Goal: Information Seeking & Learning: Learn about a topic

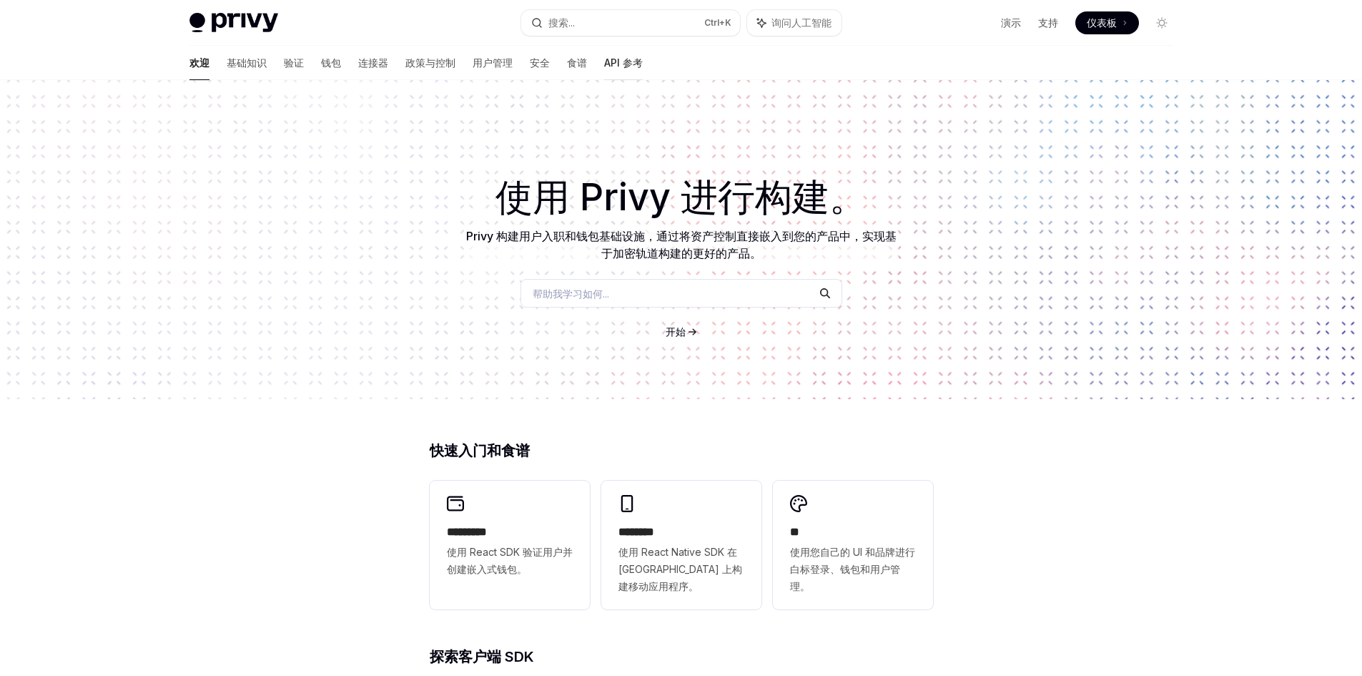
click at [604, 67] on font "API 参考" at bounding box center [623, 62] width 39 height 12
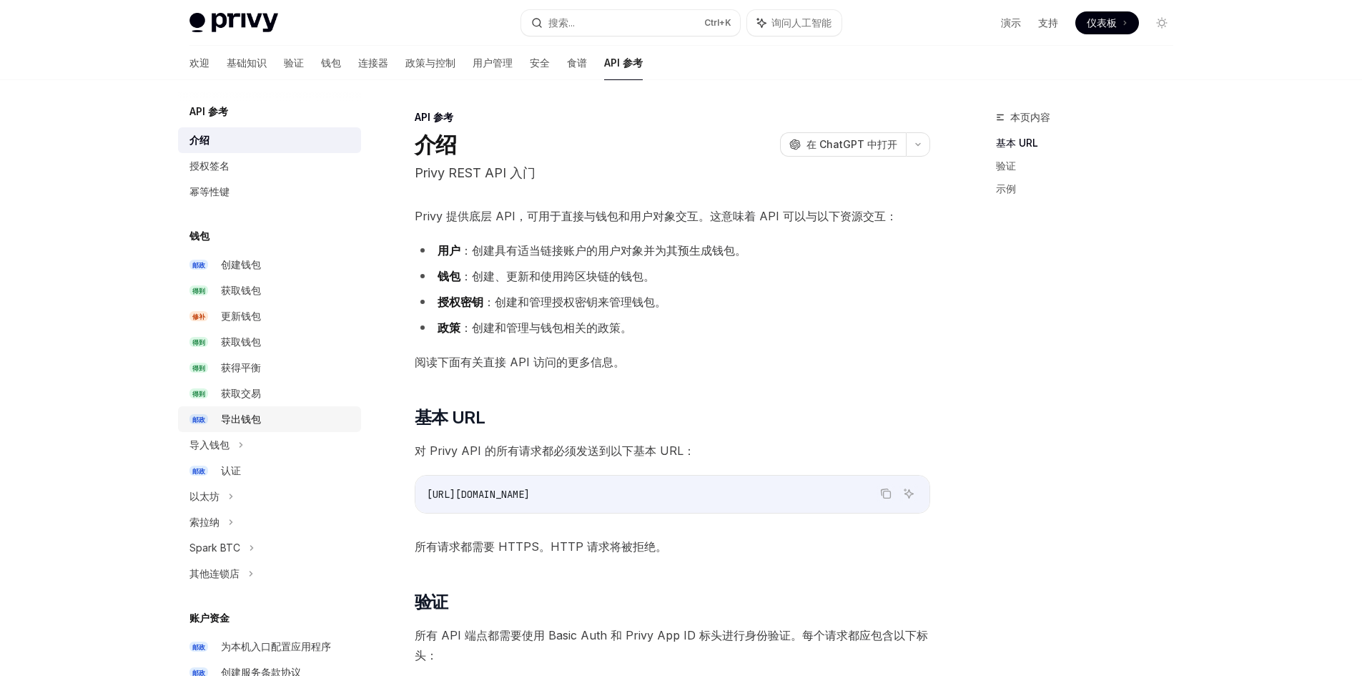
click at [255, 420] on font "导出钱包" at bounding box center [241, 419] width 40 height 12
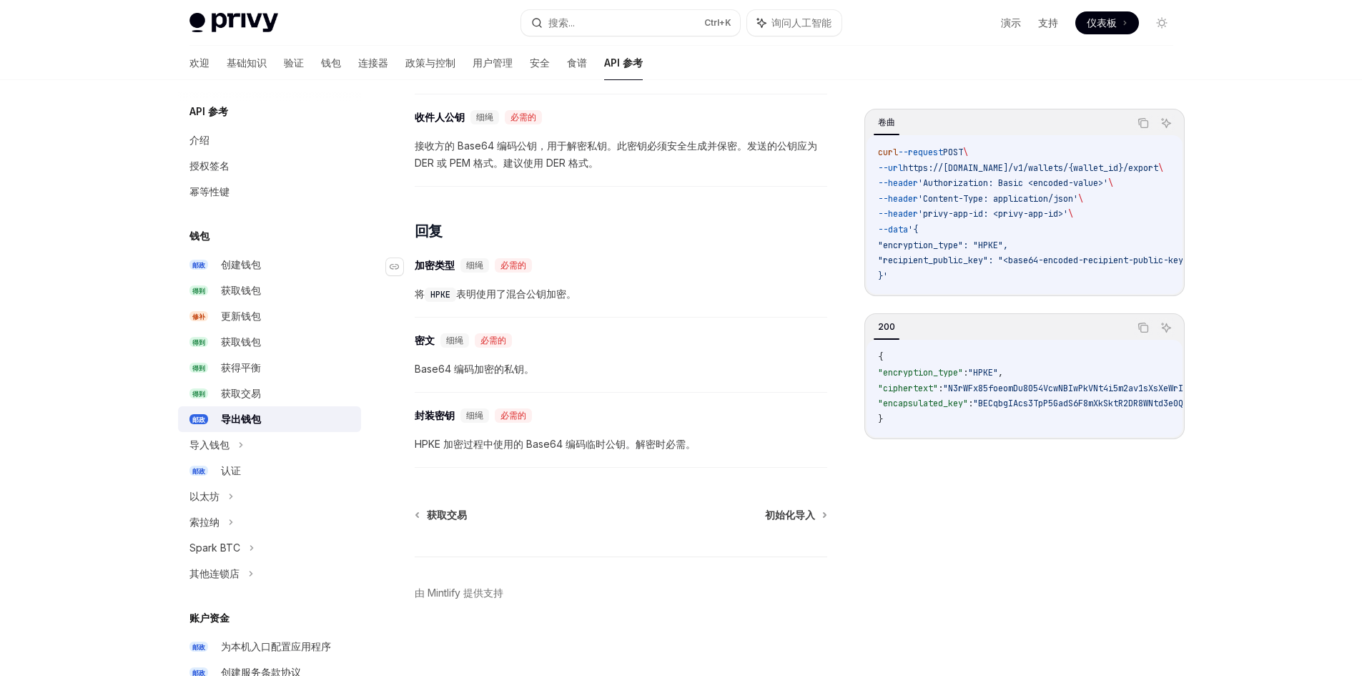
scroll to position [770, 0]
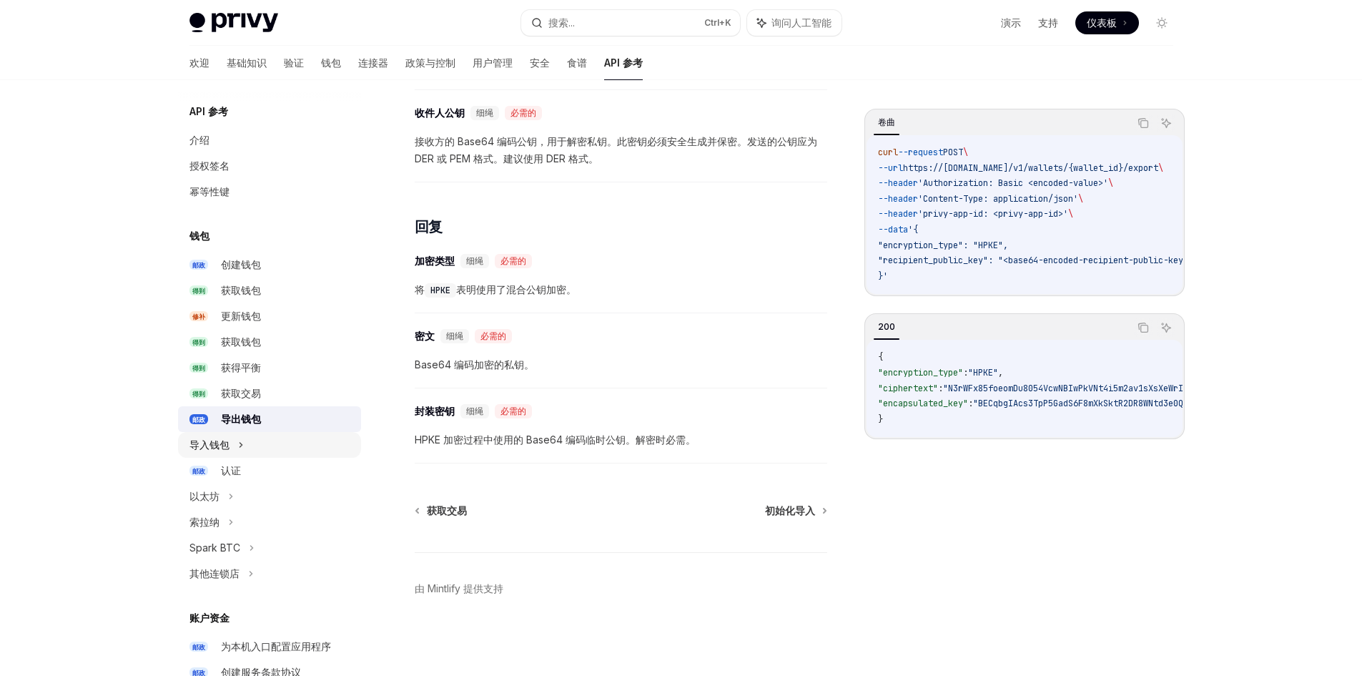
click at [206, 440] on font "导入钱包" at bounding box center [210, 444] width 40 height 12
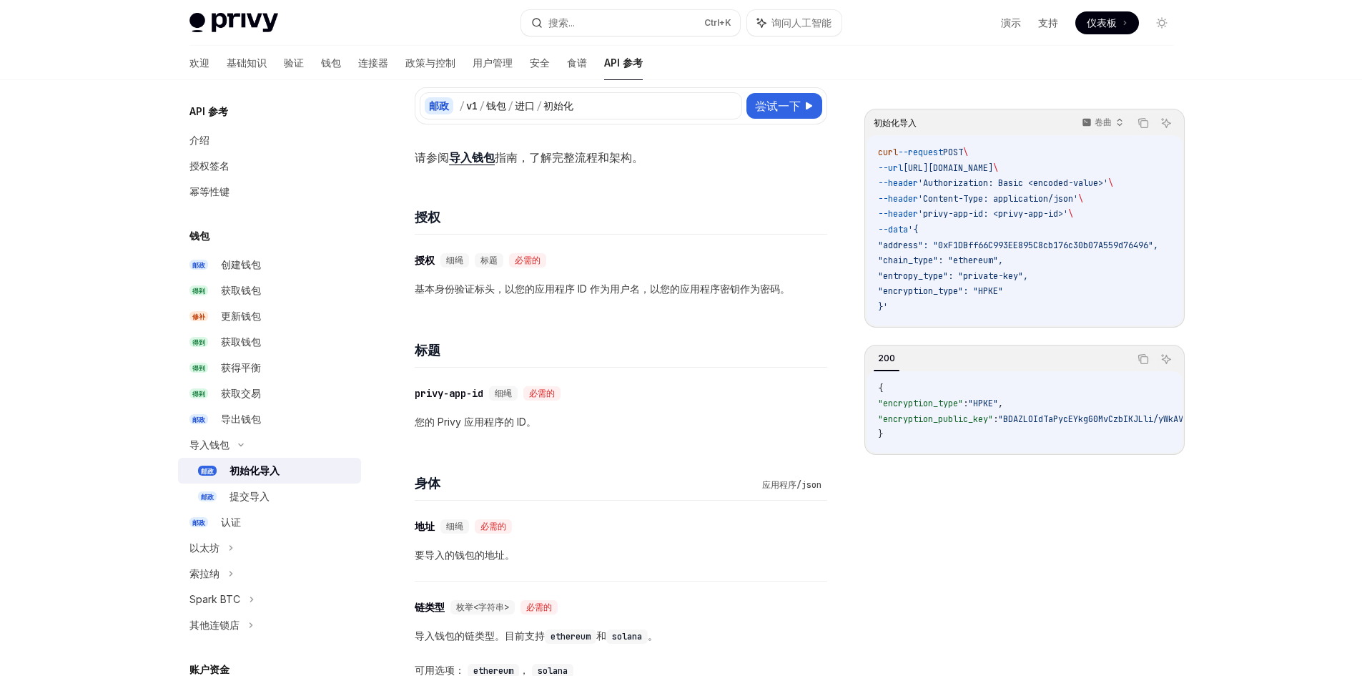
scroll to position [143, 0]
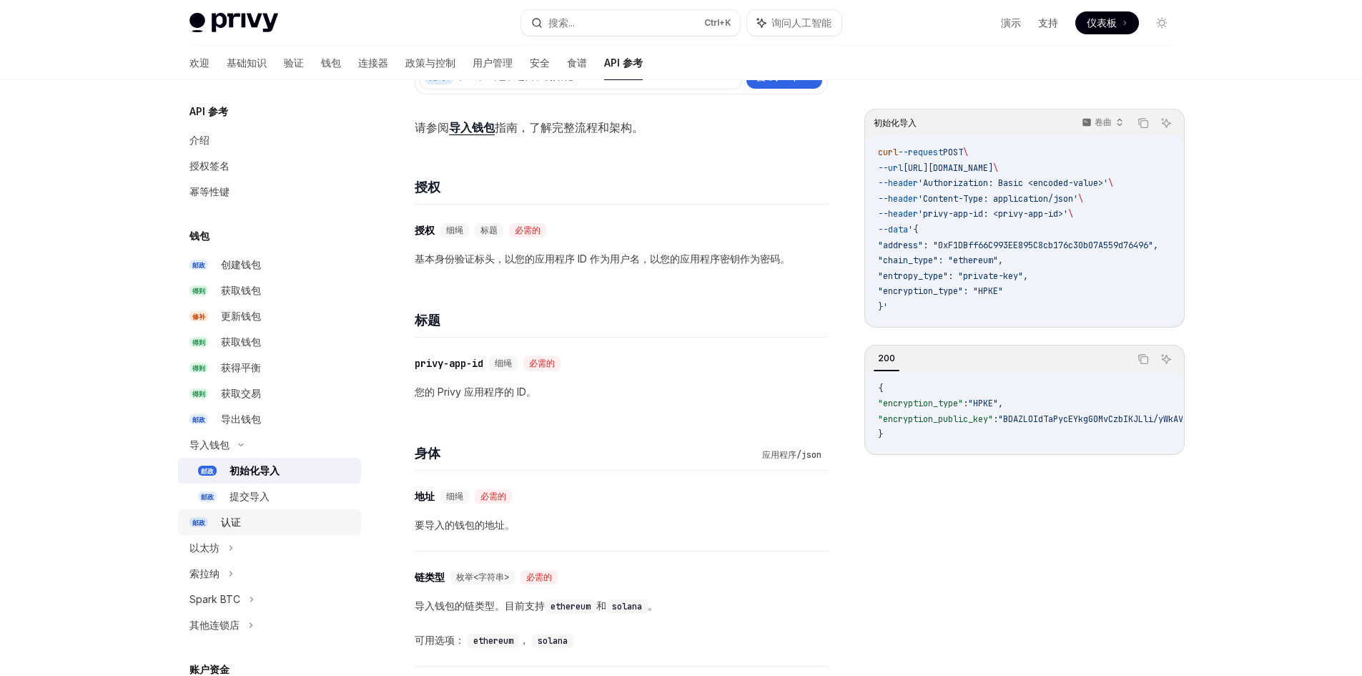
click at [269, 522] on div "认证" at bounding box center [287, 522] width 132 height 17
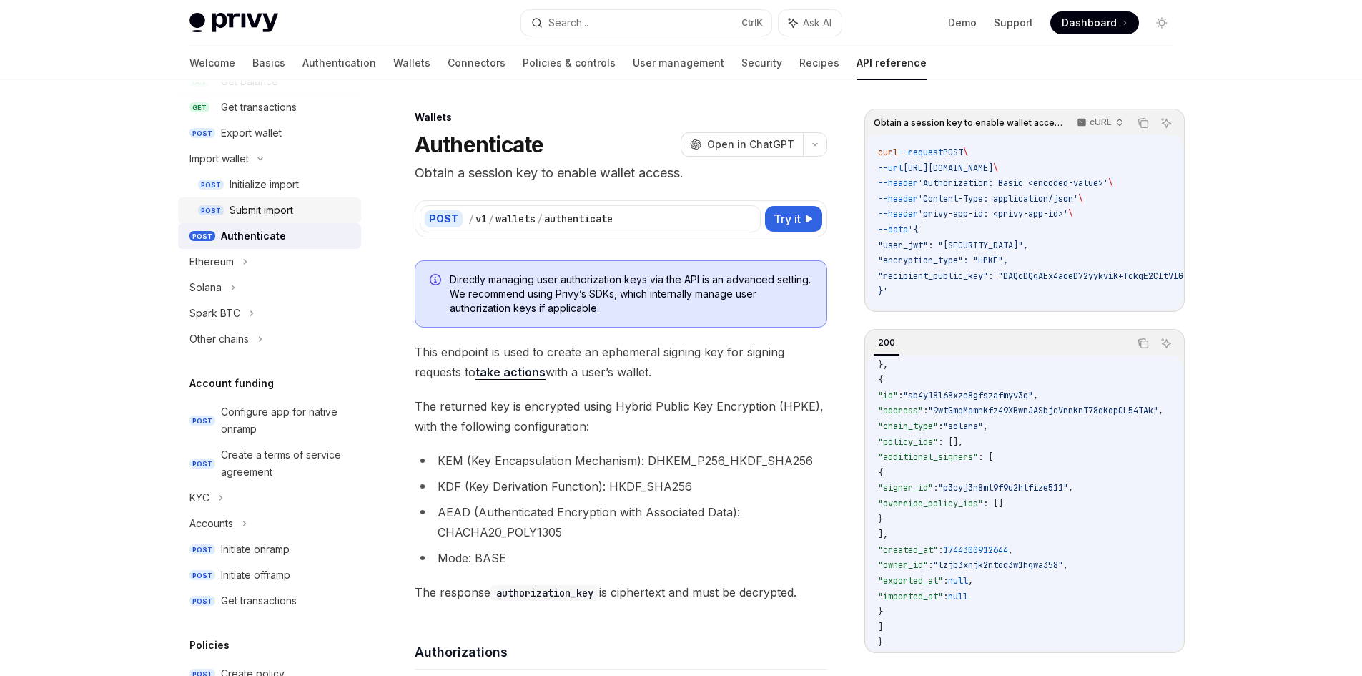
click at [265, 213] on div "Submit import" at bounding box center [262, 210] width 64 height 17
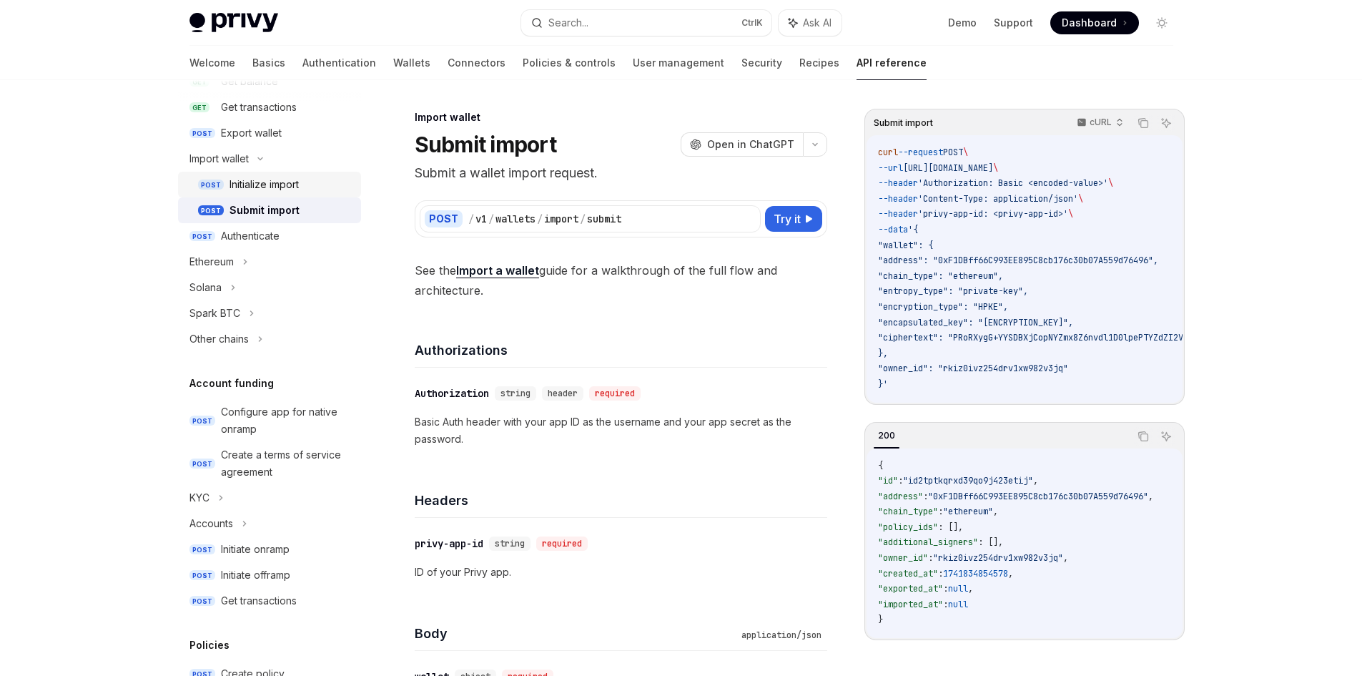
click at [266, 190] on div "Initialize import" at bounding box center [264, 184] width 69 height 17
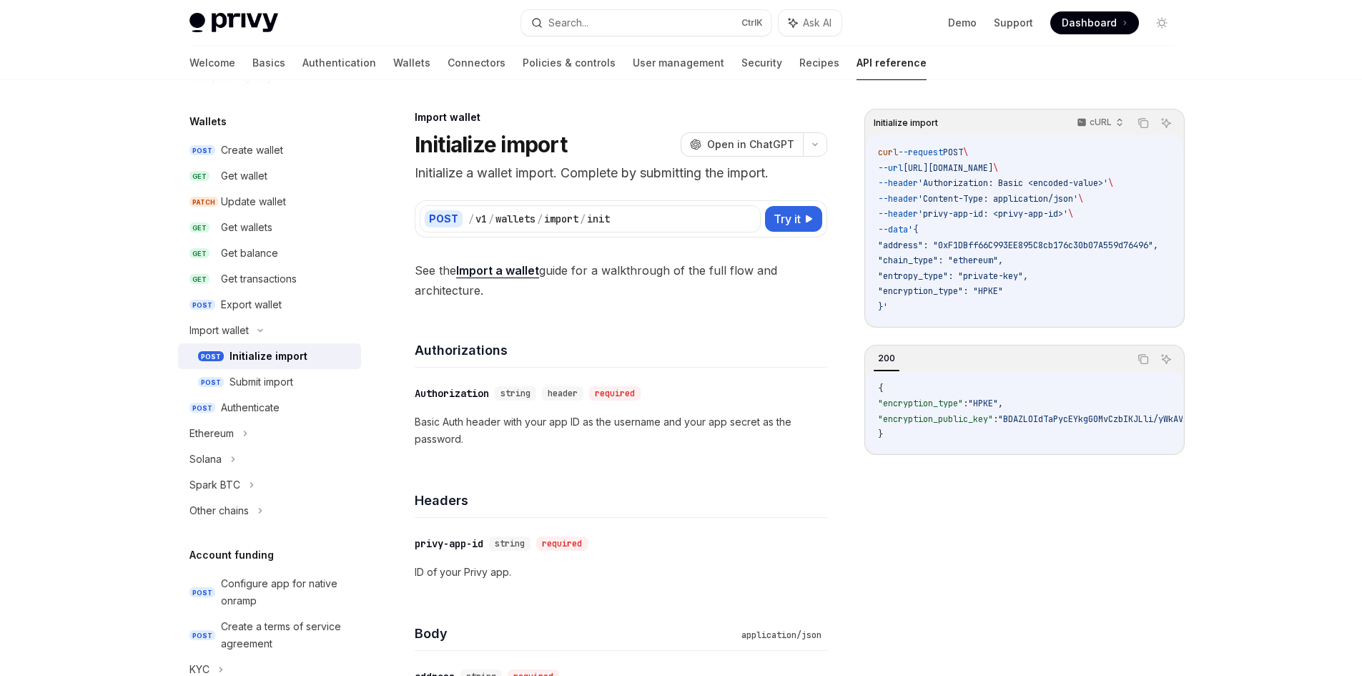
scroll to position [72, 0]
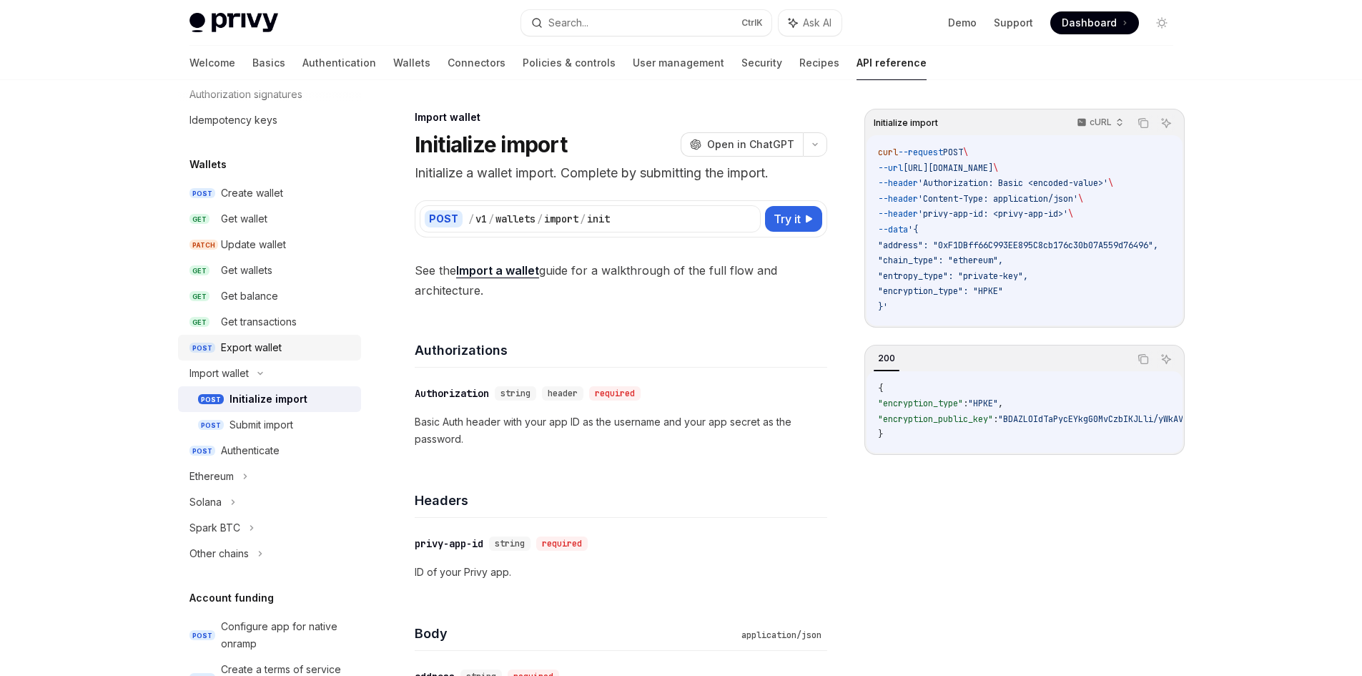
click at [278, 350] on div "Export wallet" at bounding box center [251, 347] width 61 height 17
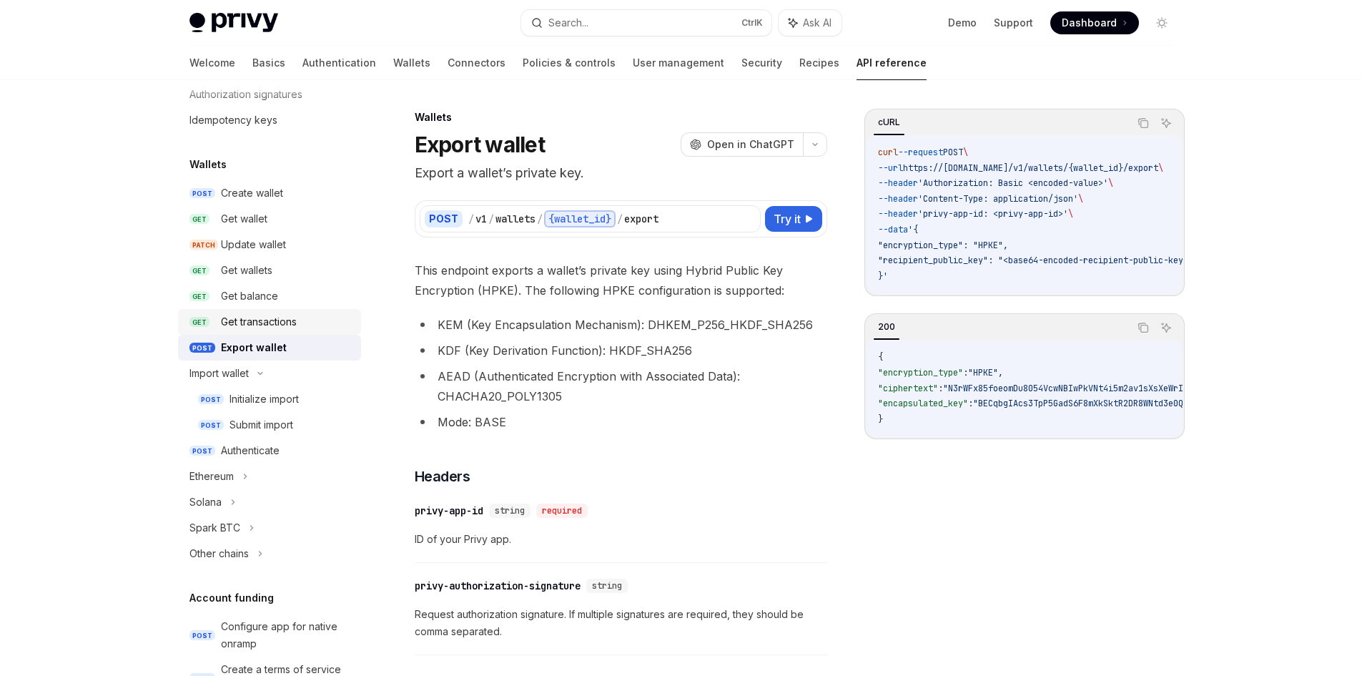
click at [272, 321] on div "Get transactions" at bounding box center [259, 321] width 76 height 17
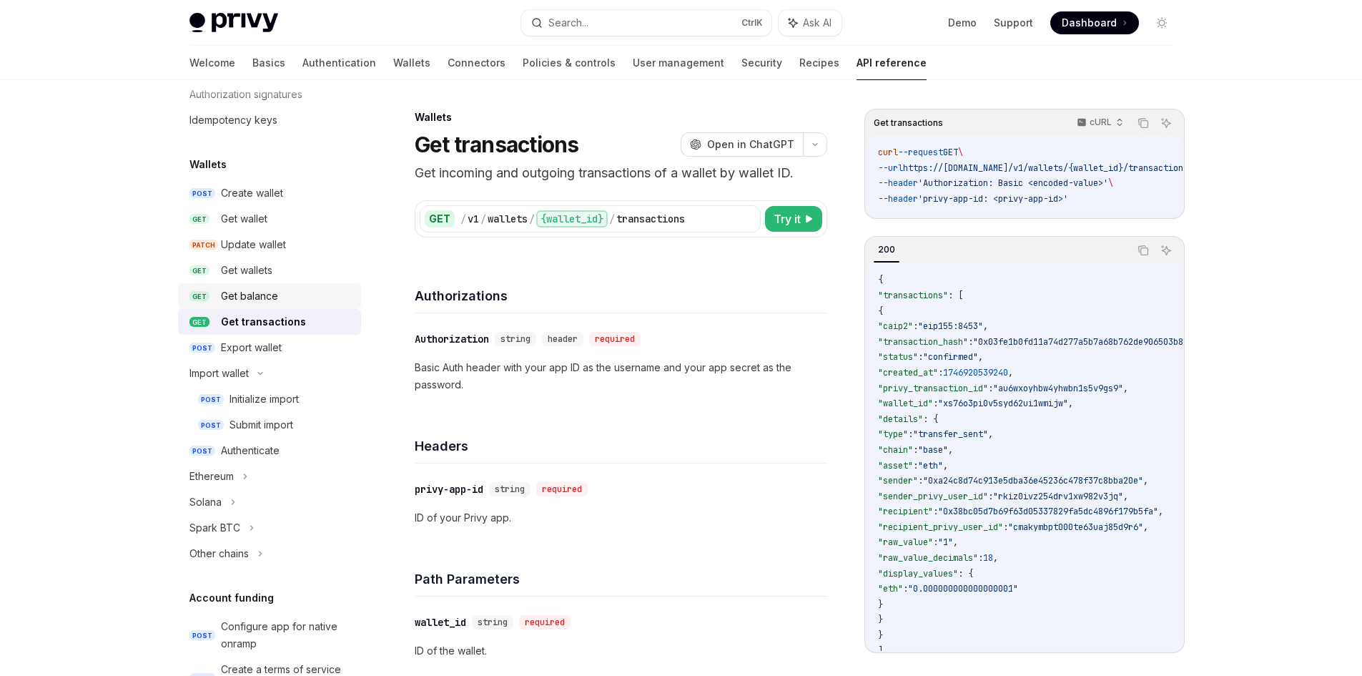
click at [272, 298] on div "Get balance" at bounding box center [249, 296] width 57 height 17
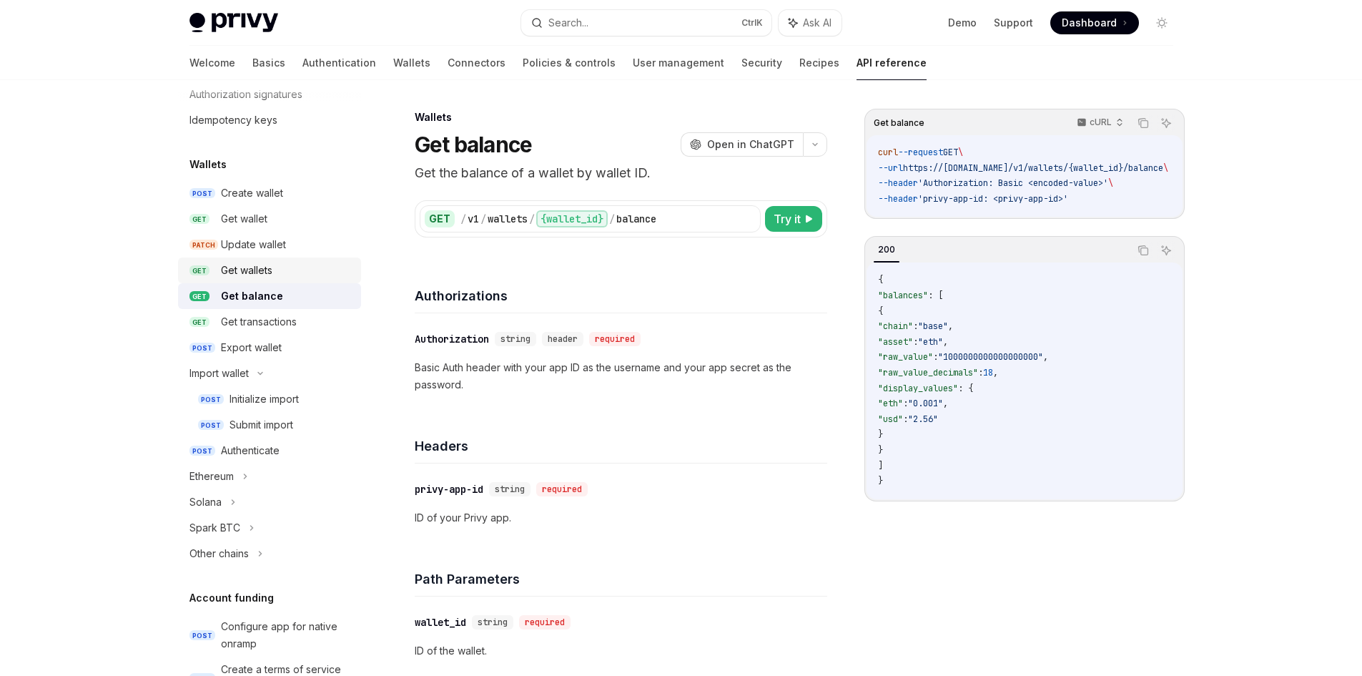
click at [272, 280] on link "GET Get wallets" at bounding box center [269, 270] width 183 height 26
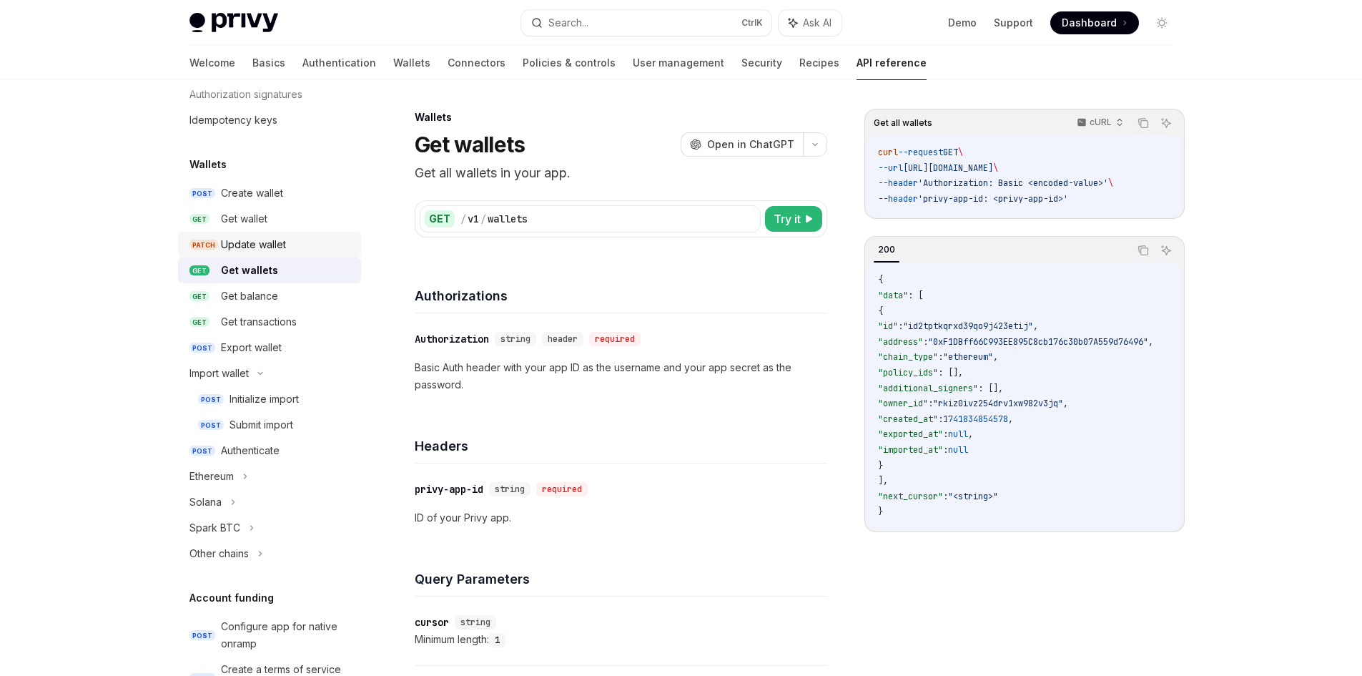
click at [272, 248] on div "Update wallet" at bounding box center [253, 244] width 65 height 17
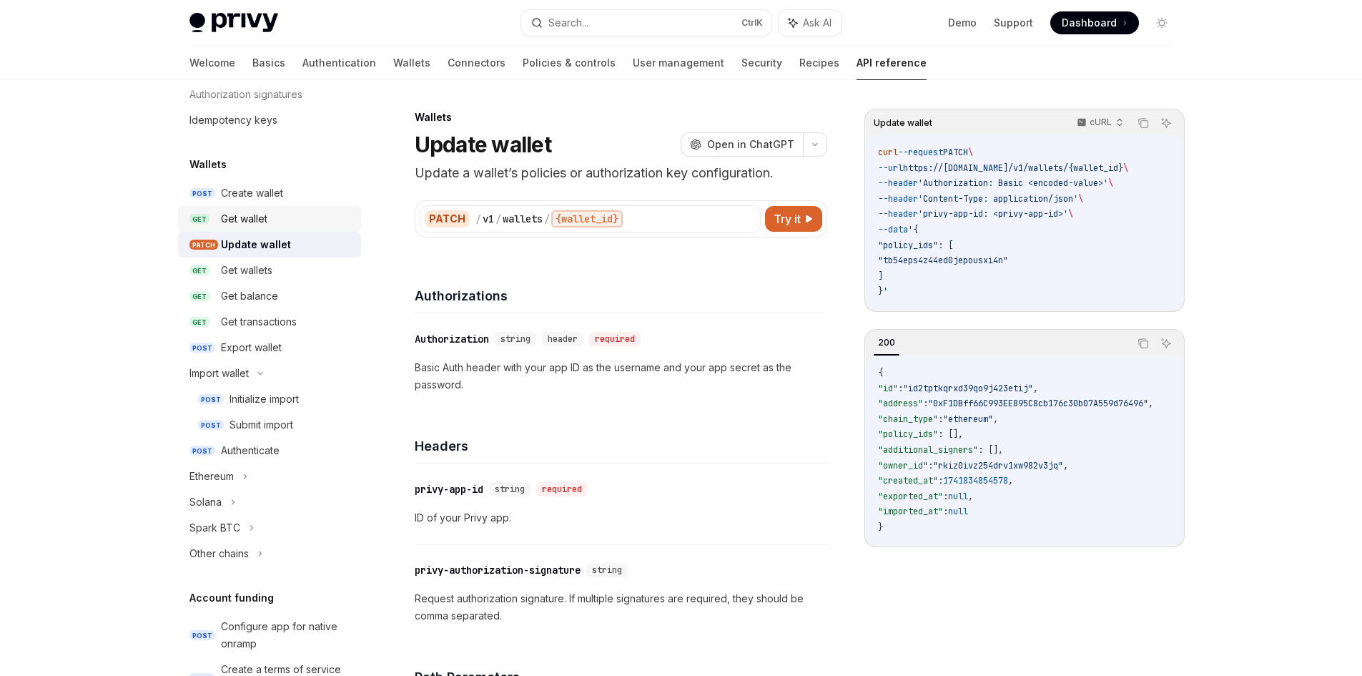
click at [272, 228] on link "GET Get wallet" at bounding box center [269, 219] width 183 height 26
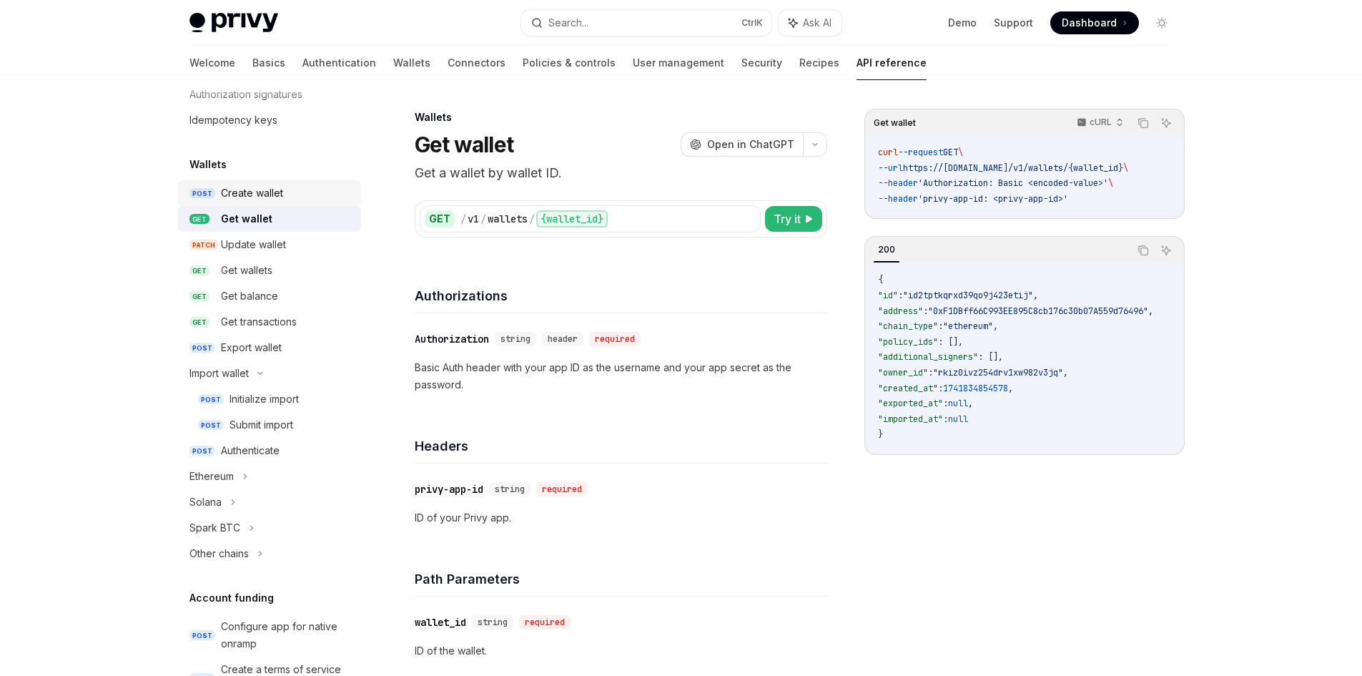
click at [272, 205] on link "POST Create wallet" at bounding box center [269, 193] width 183 height 26
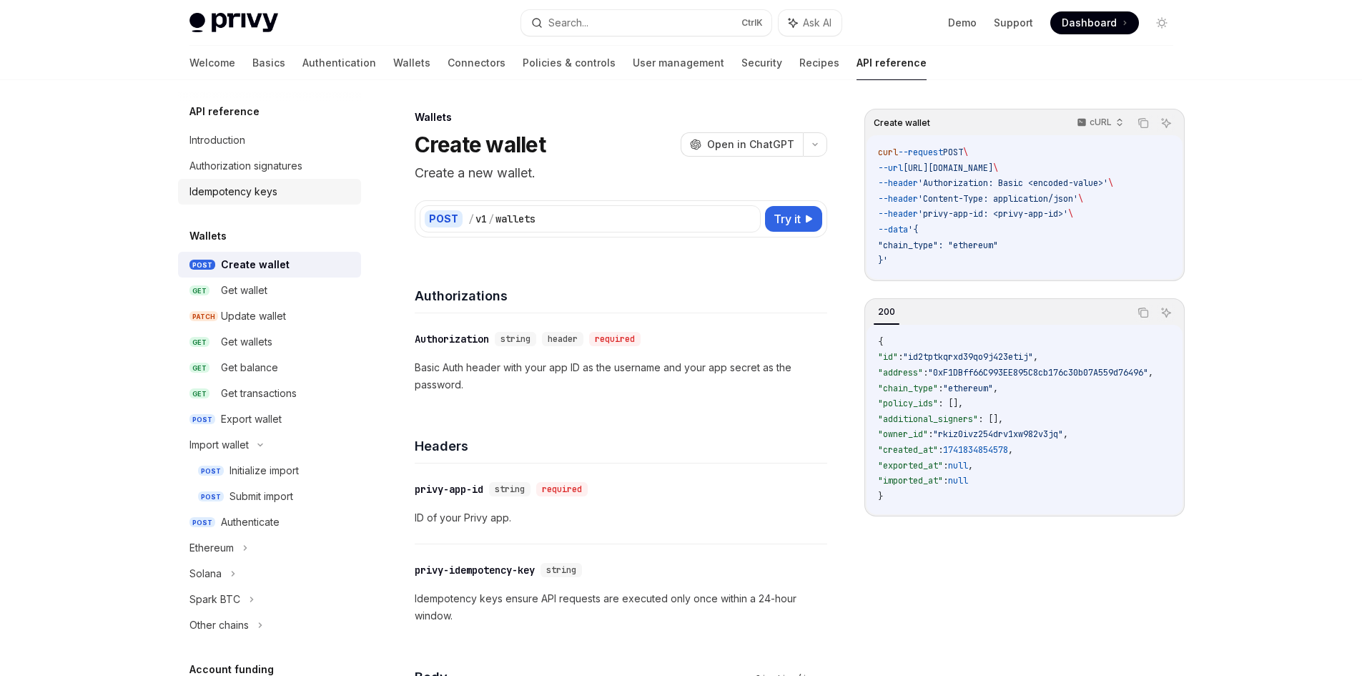
click at [269, 199] on div "Idempotency keys" at bounding box center [234, 191] width 88 height 17
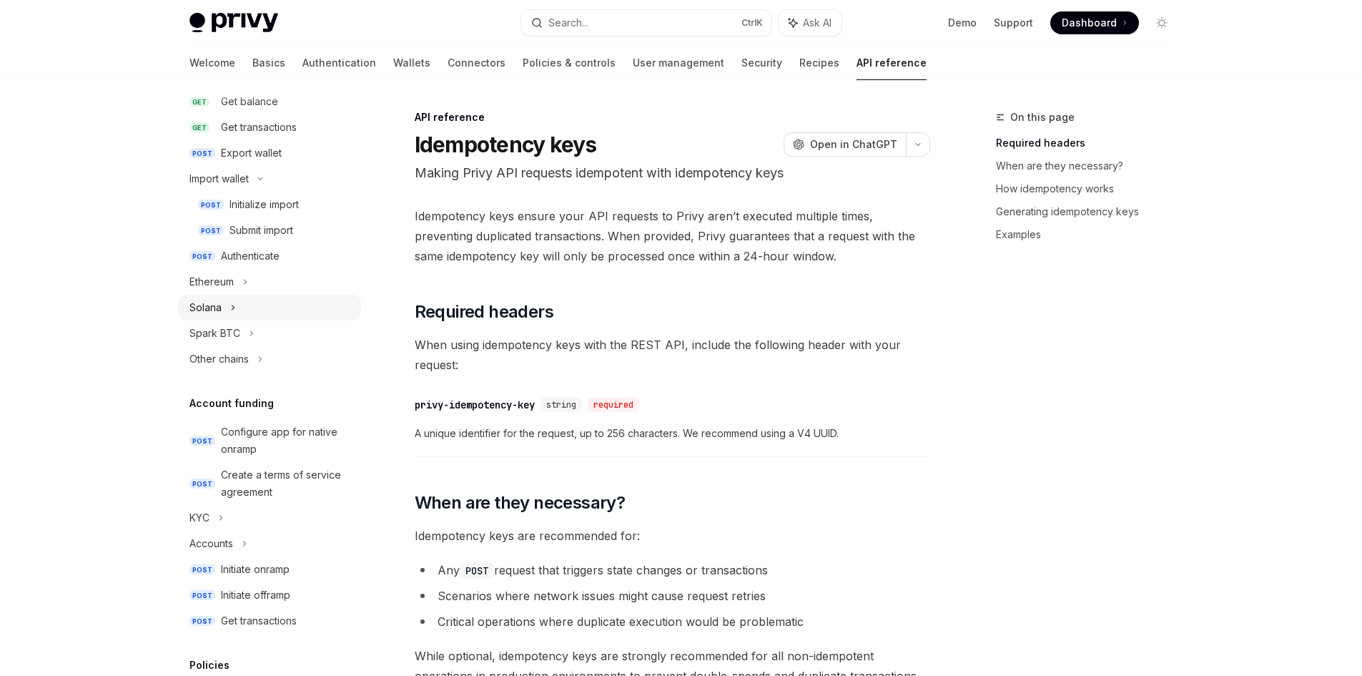
scroll to position [286, 0]
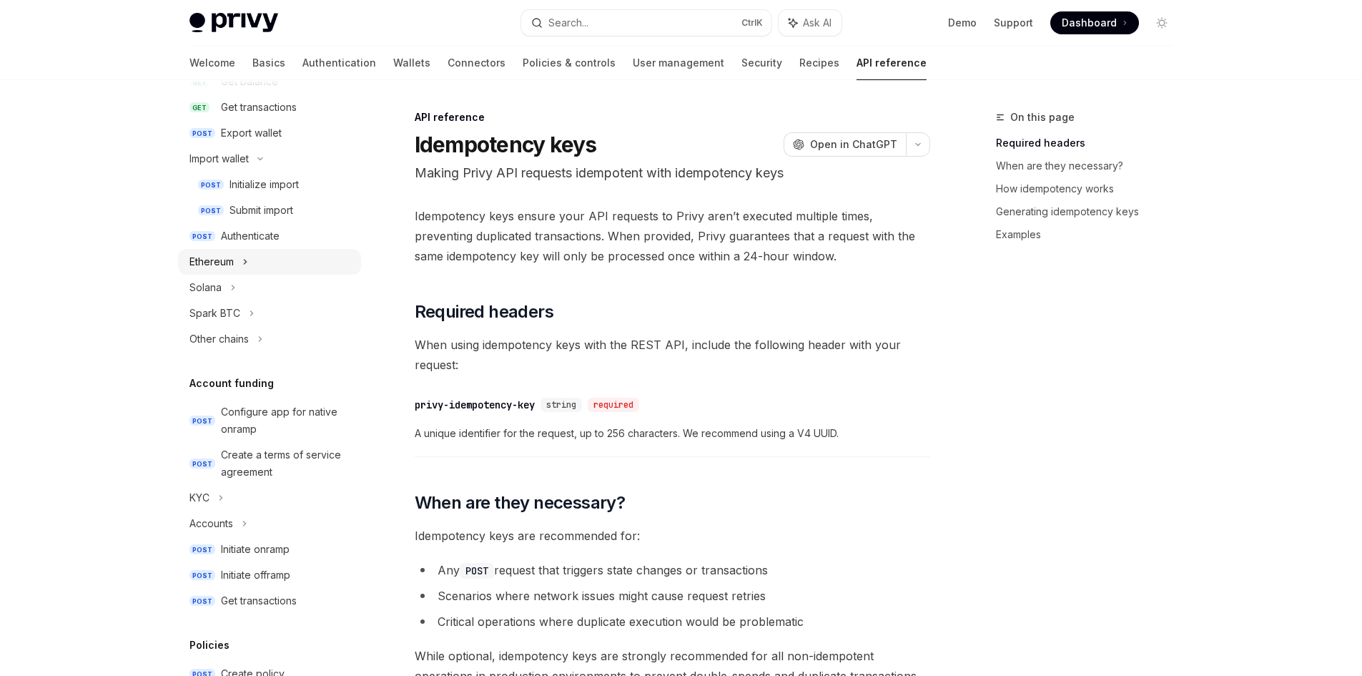
click at [241, 264] on div "Ethereum" at bounding box center [269, 262] width 183 height 26
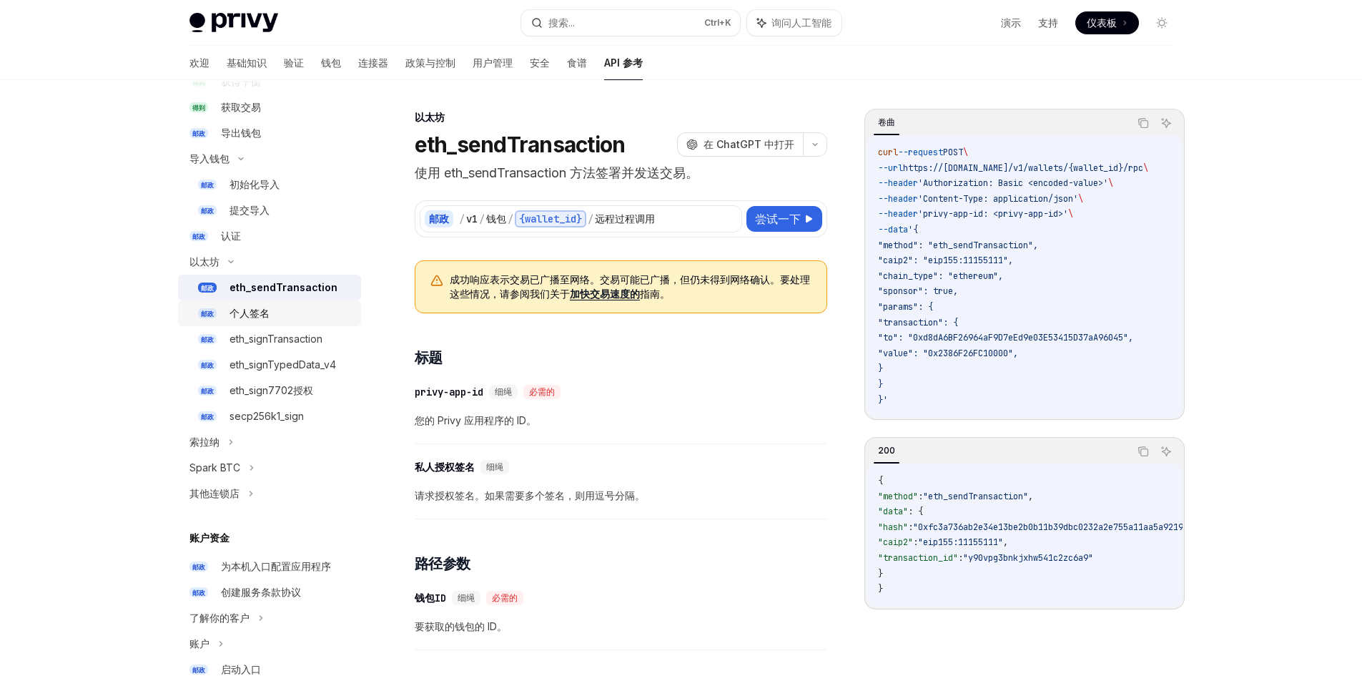
click at [261, 310] on font "个人签名" at bounding box center [250, 313] width 40 height 12
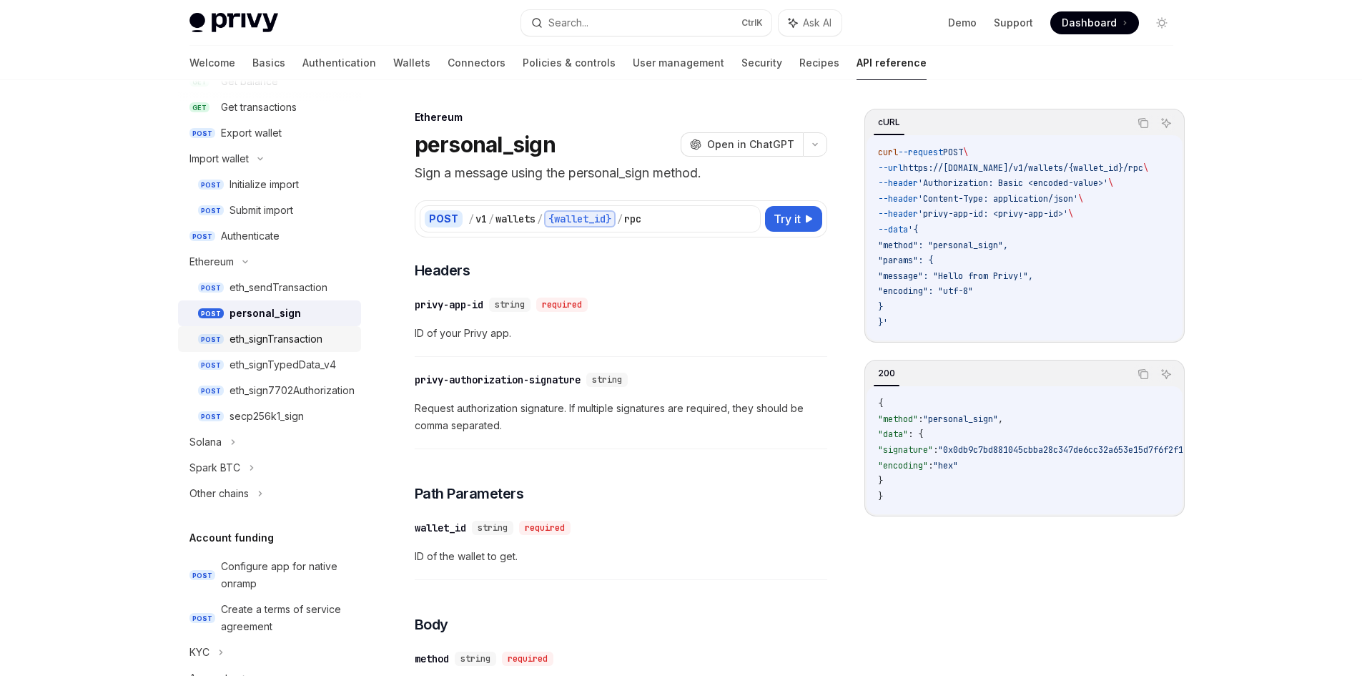
click at [273, 343] on div "eth_signTransaction" at bounding box center [276, 338] width 93 height 17
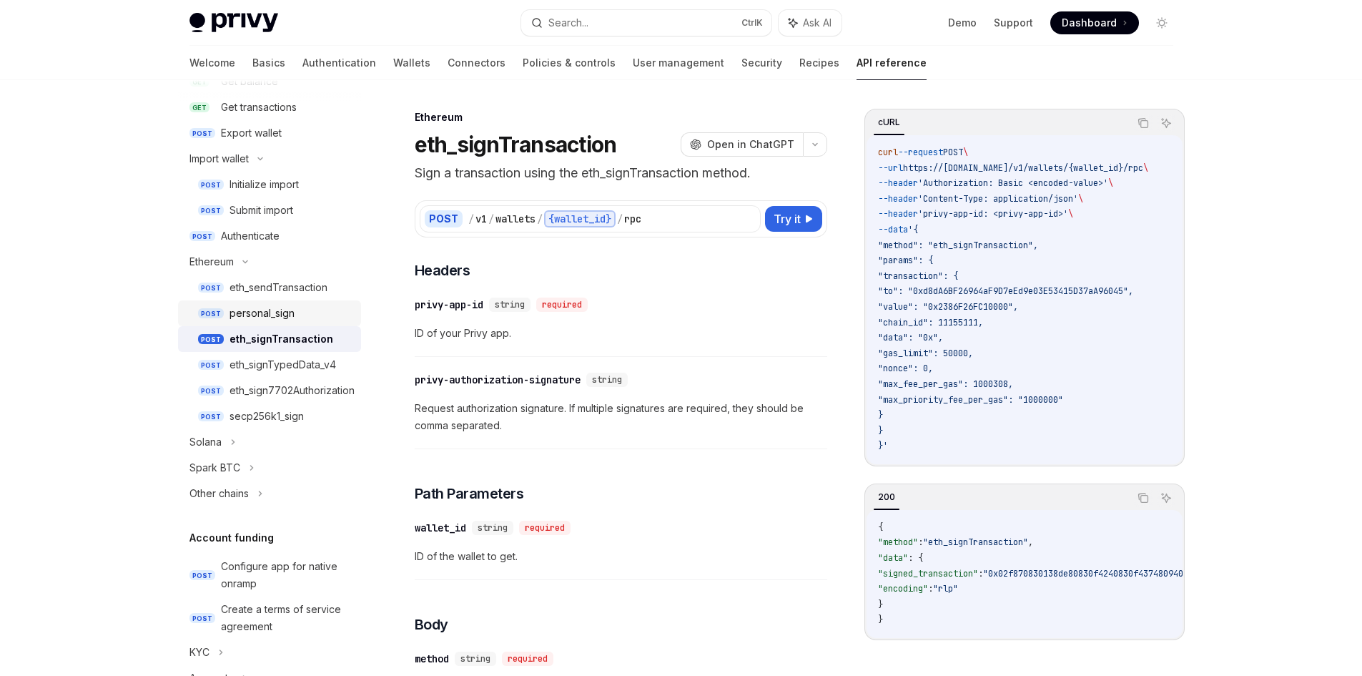
click at [277, 318] on div "personal_sign" at bounding box center [262, 313] width 65 height 17
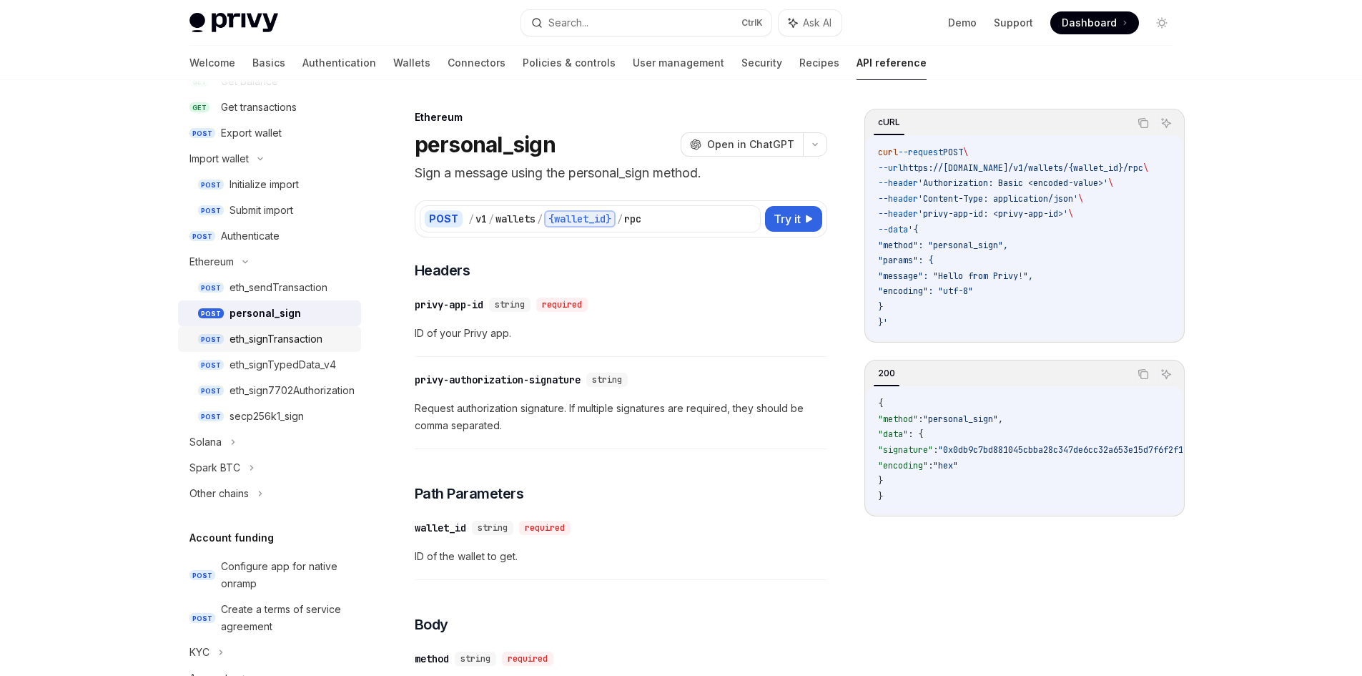
click at [279, 335] on div "eth_signTransaction" at bounding box center [276, 338] width 93 height 17
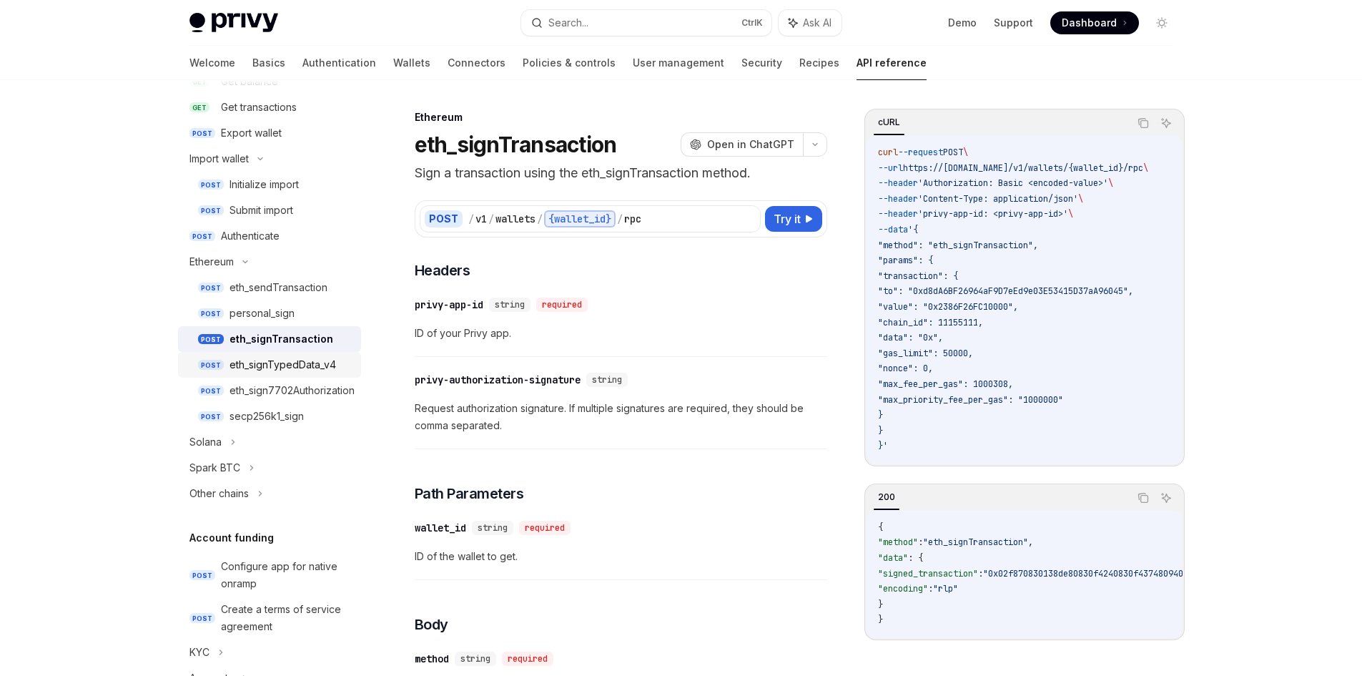
click at [280, 356] on div "eth_signTypedData_v4" at bounding box center [283, 364] width 107 height 17
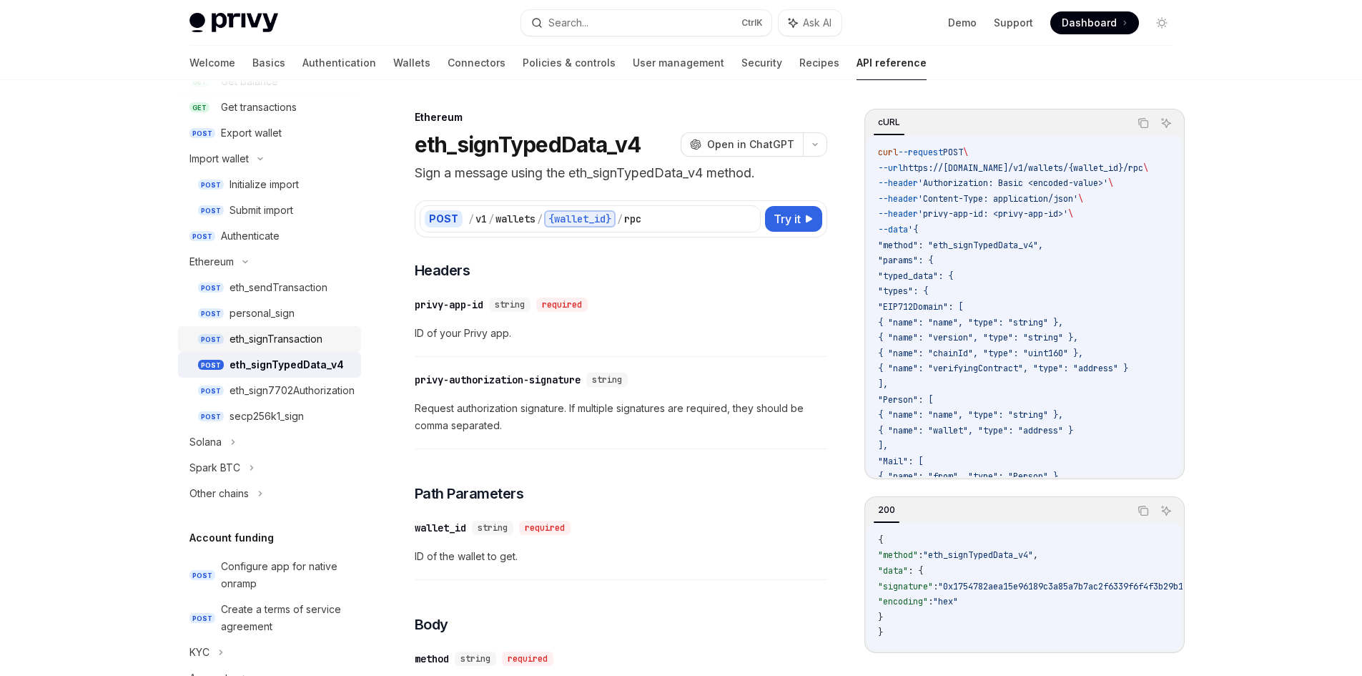
click at [247, 330] on div "eth_signTransaction" at bounding box center [276, 338] width 93 height 17
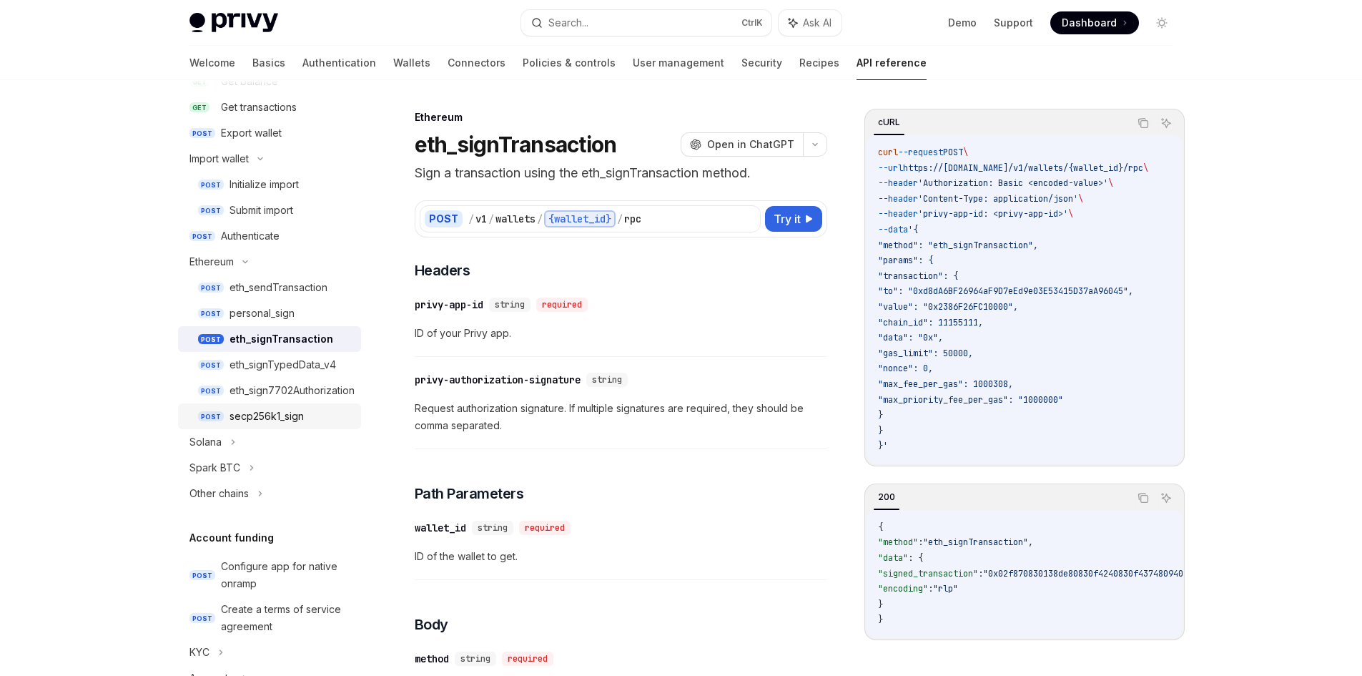
click at [266, 413] on div "secp256k1_sign" at bounding box center [267, 416] width 74 height 17
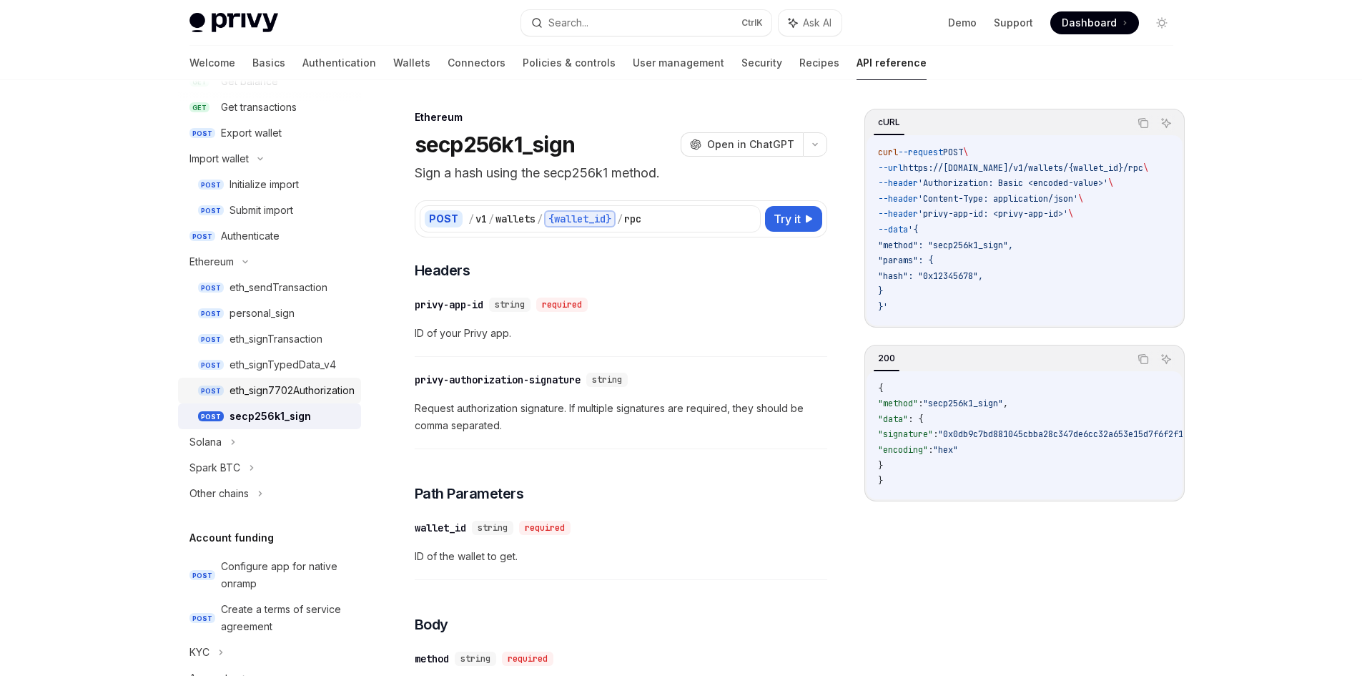
click at [268, 387] on div "eth_sign7702Authorization" at bounding box center [292, 390] width 125 height 17
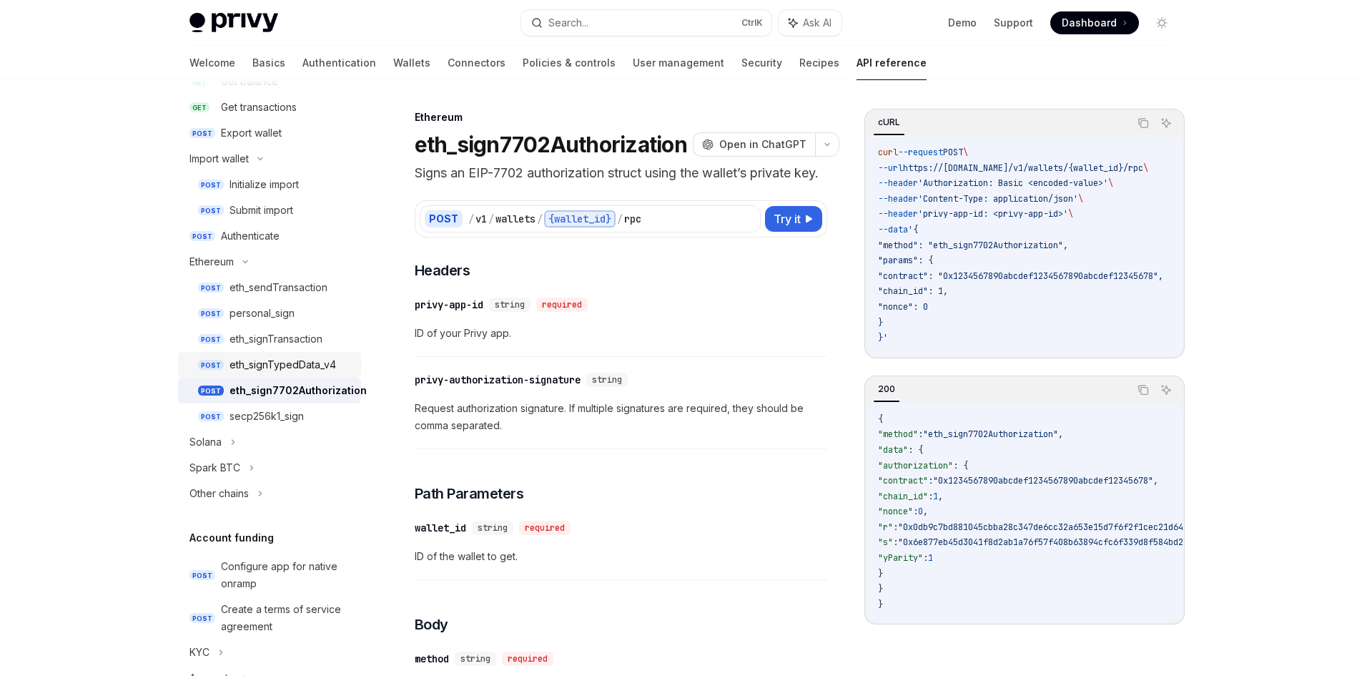
click at [272, 365] on div "eth_signTypedData_v4" at bounding box center [283, 364] width 107 height 17
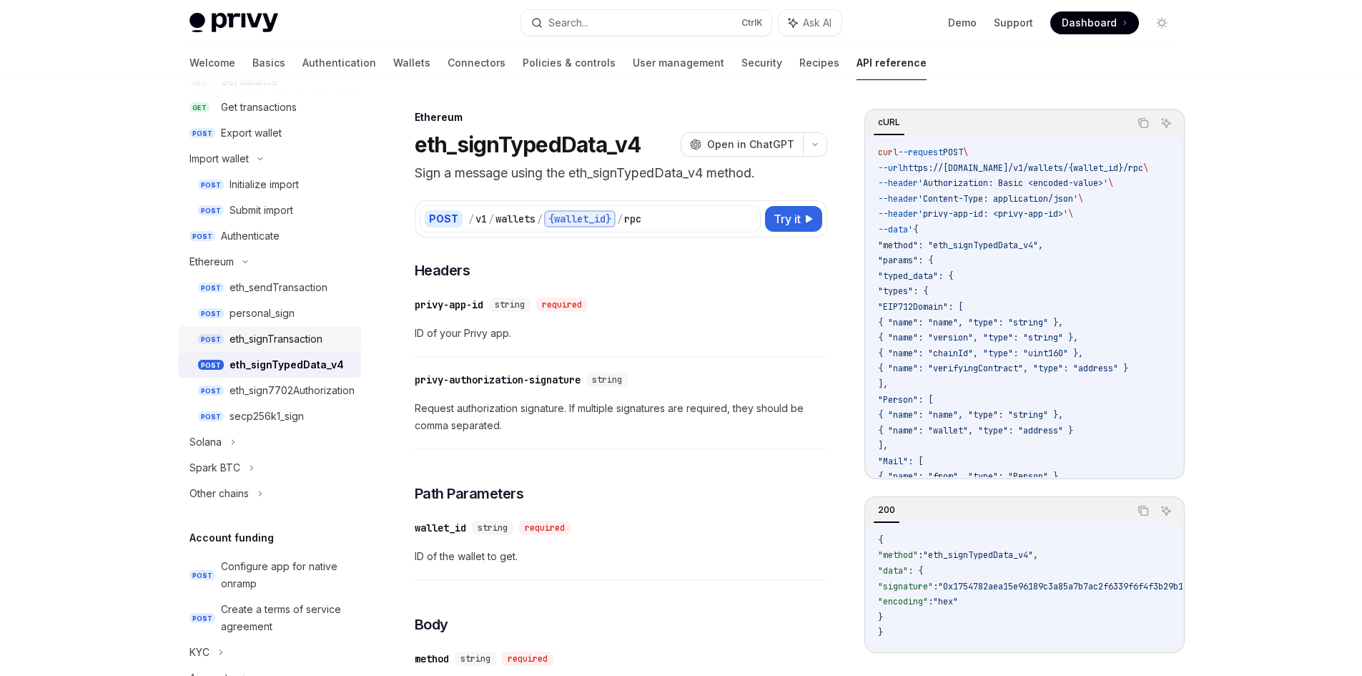
click at [250, 333] on div "eth_signTransaction" at bounding box center [276, 338] width 93 height 17
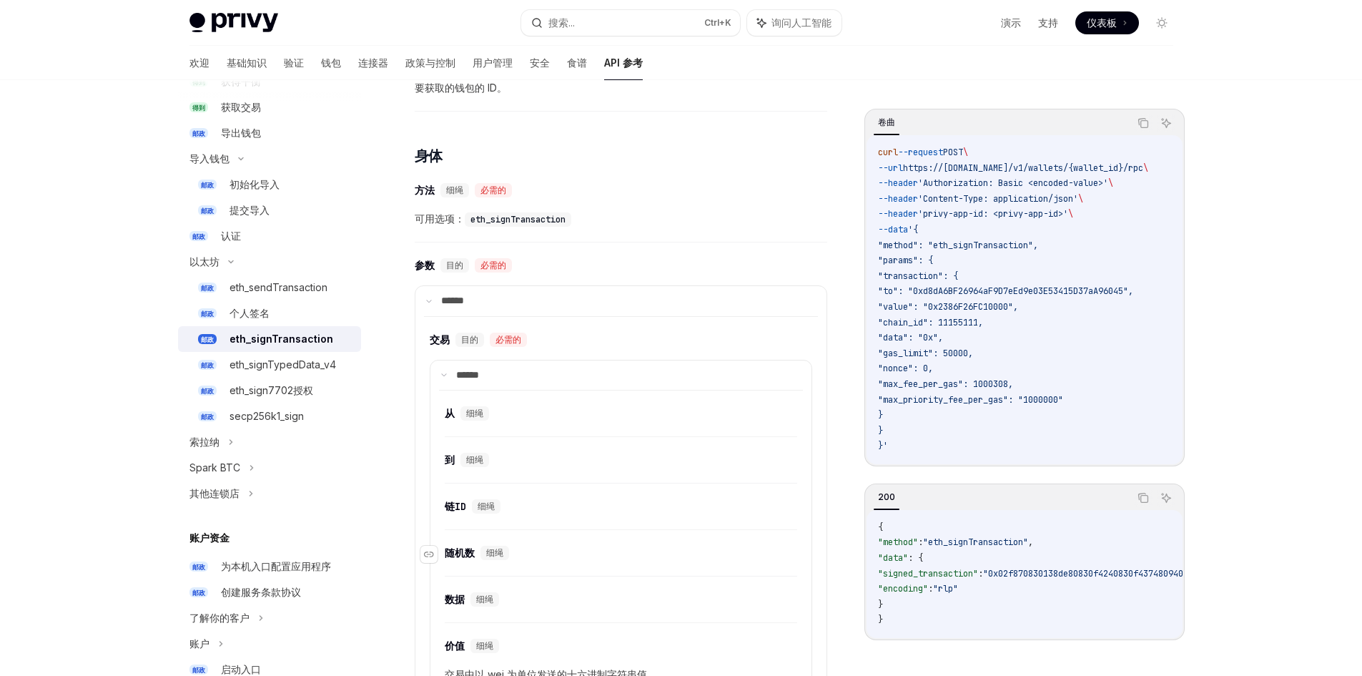
scroll to position [391, 0]
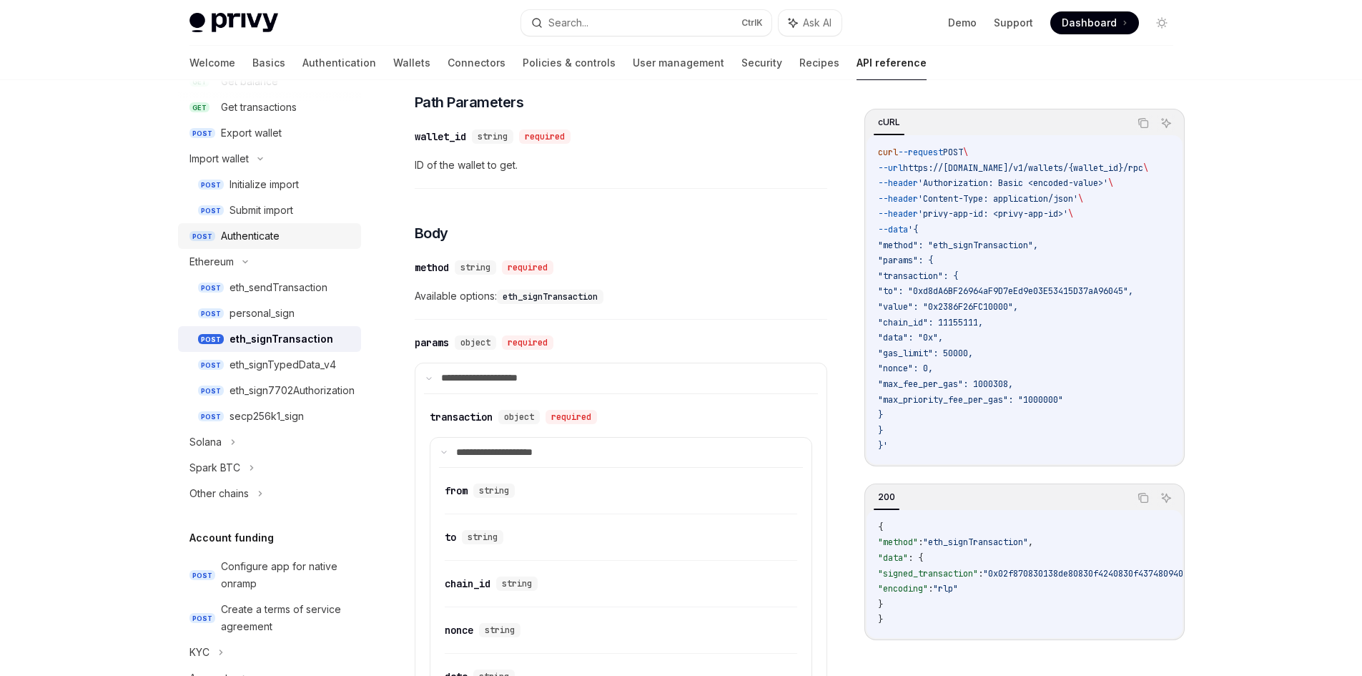
click at [275, 242] on div "Authenticate" at bounding box center [250, 235] width 59 height 17
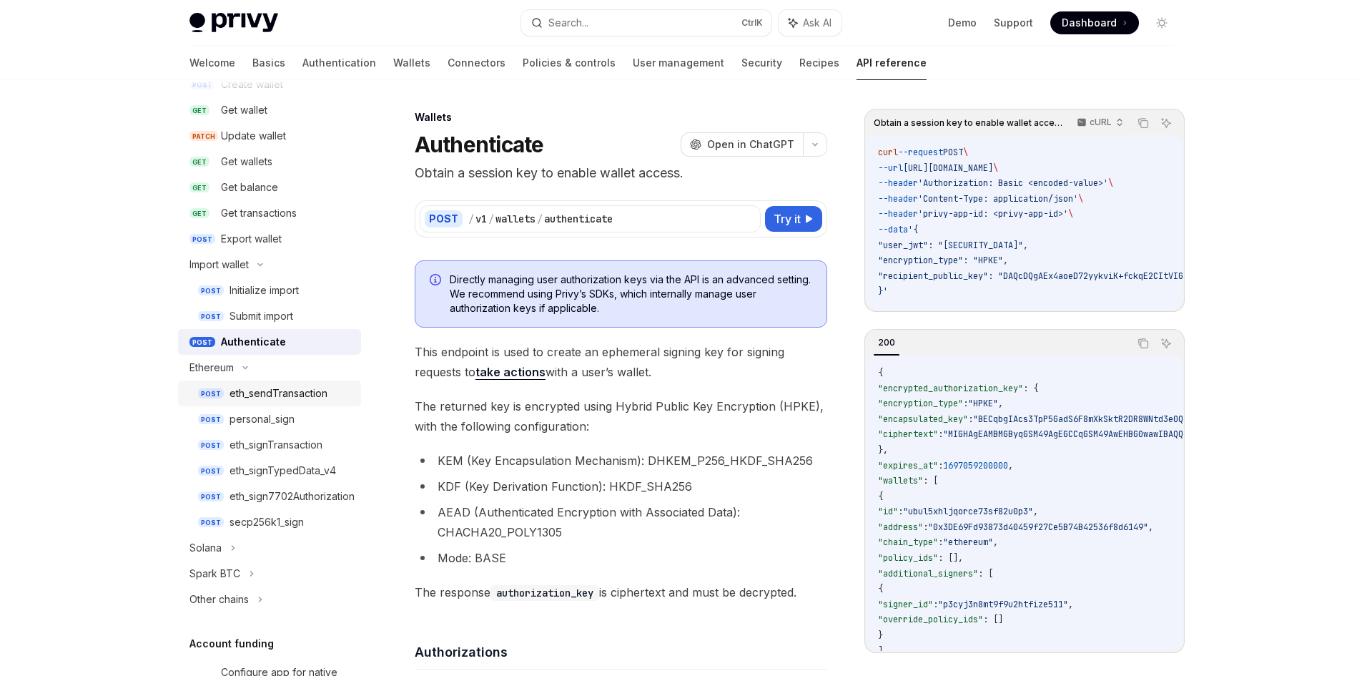
scroll to position [72, 0]
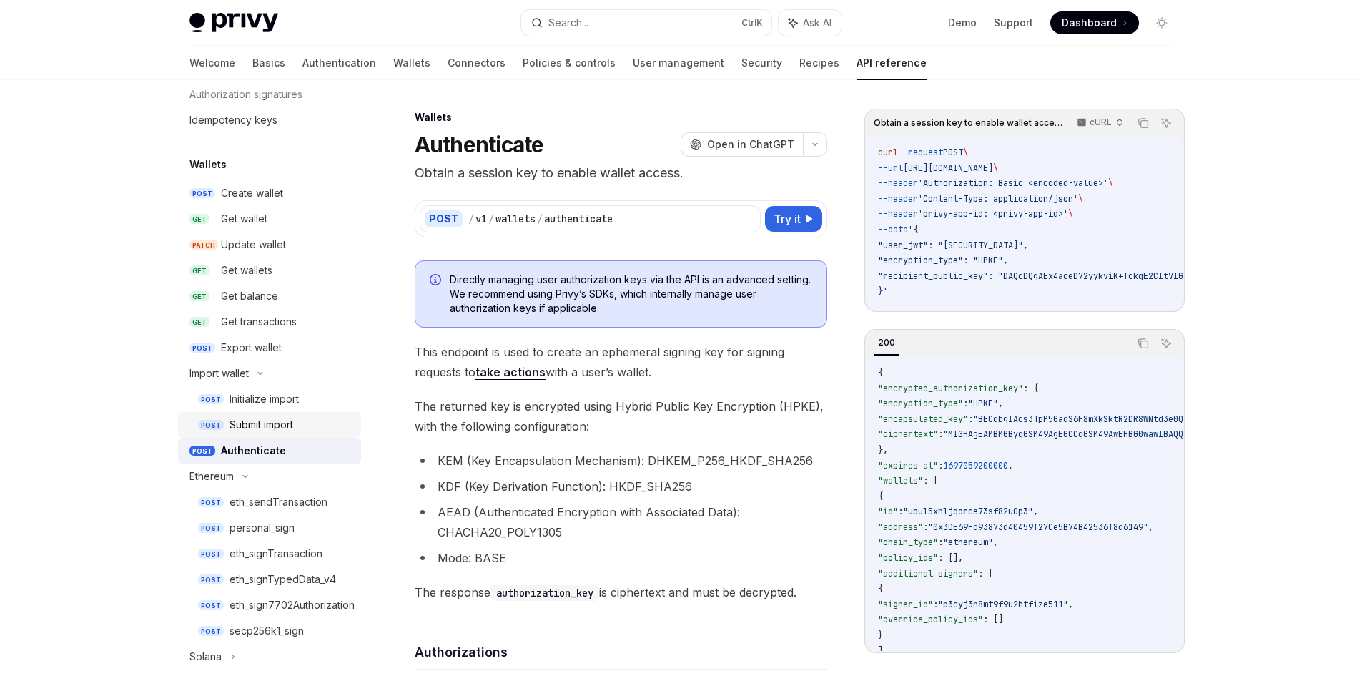
click at [267, 423] on div "Submit import" at bounding box center [262, 424] width 64 height 17
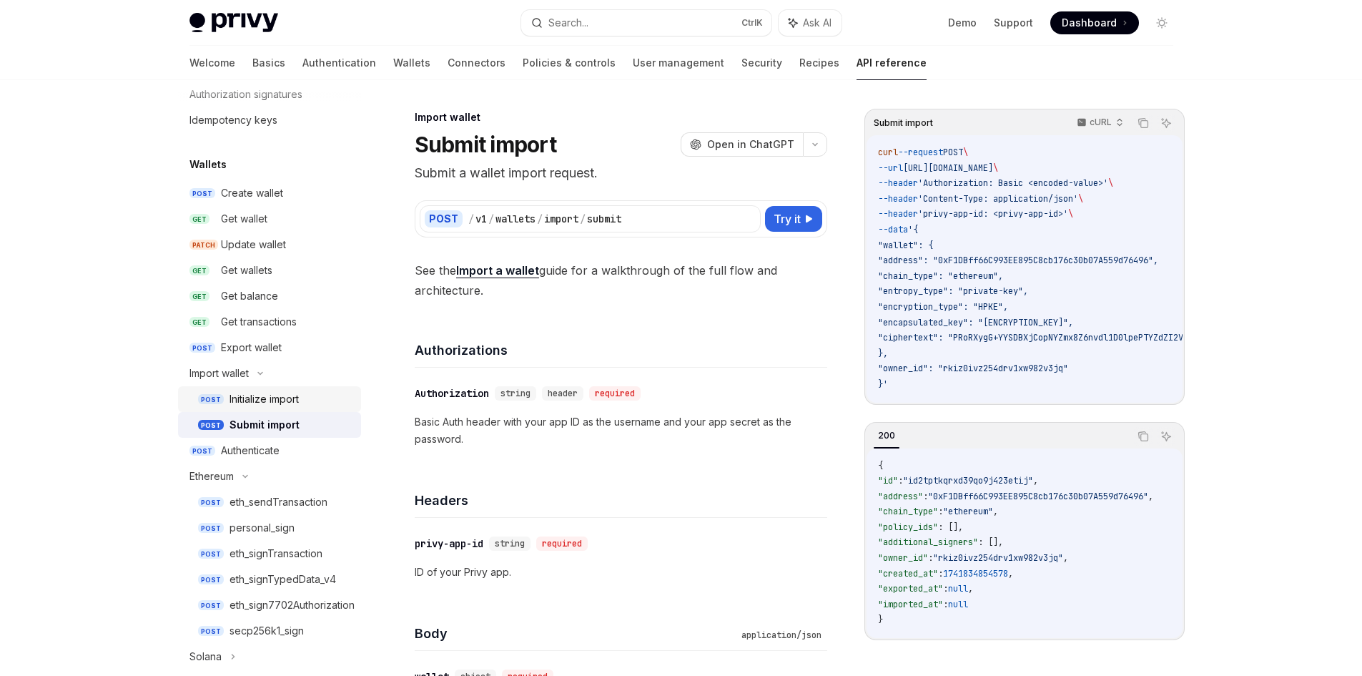
click at [284, 399] on div "Initialize import" at bounding box center [264, 398] width 69 height 17
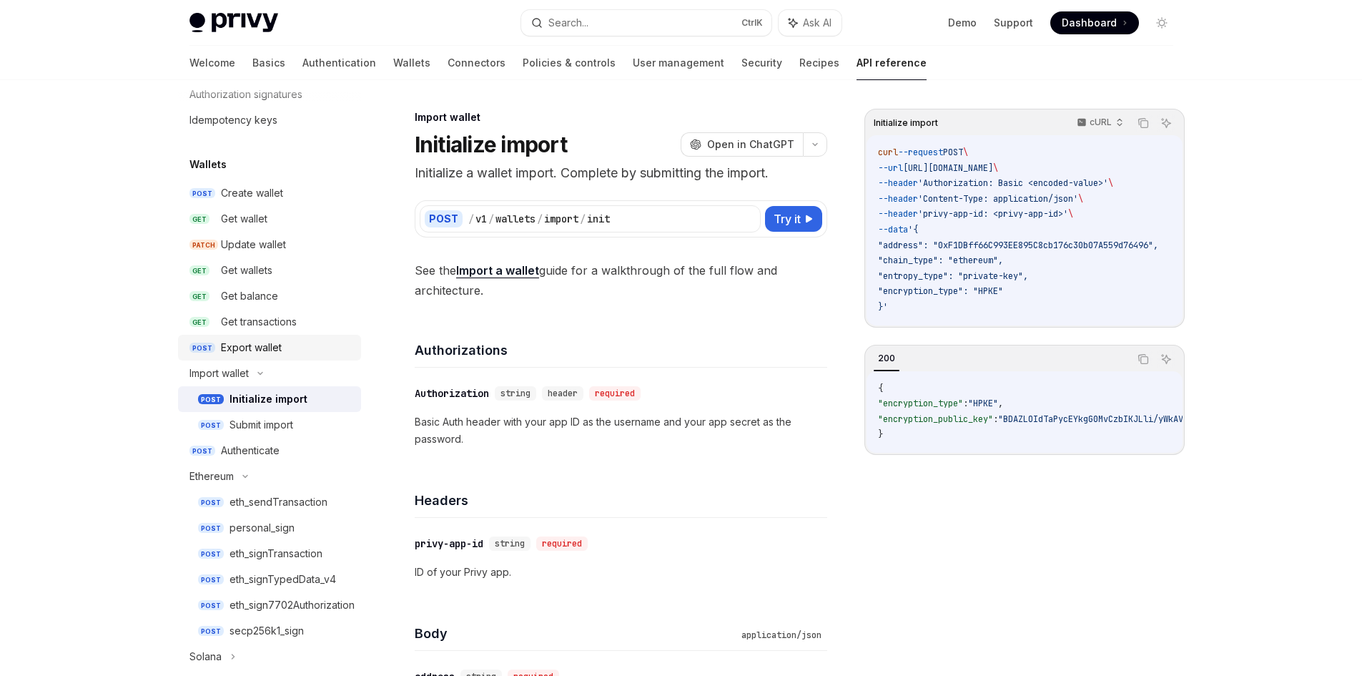
click at [262, 355] on div "Export wallet" at bounding box center [251, 347] width 61 height 17
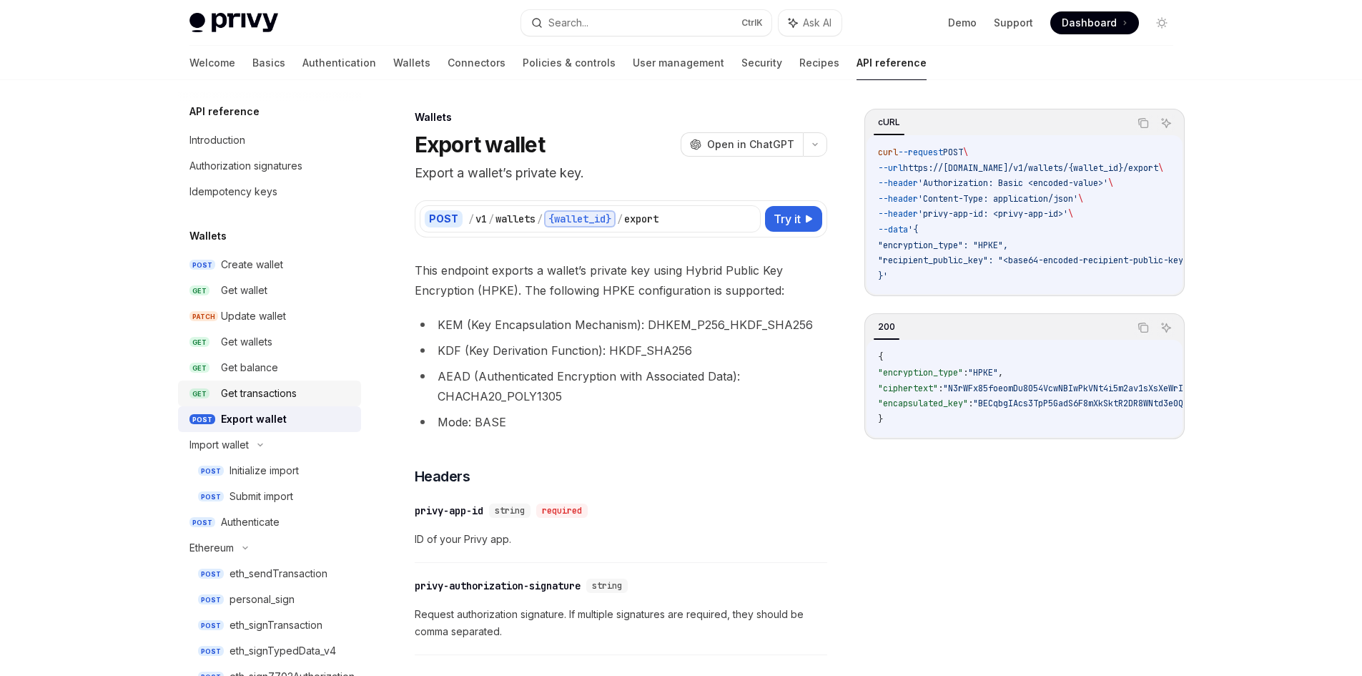
click at [272, 388] on div "Get transactions" at bounding box center [259, 393] width 76 height 17
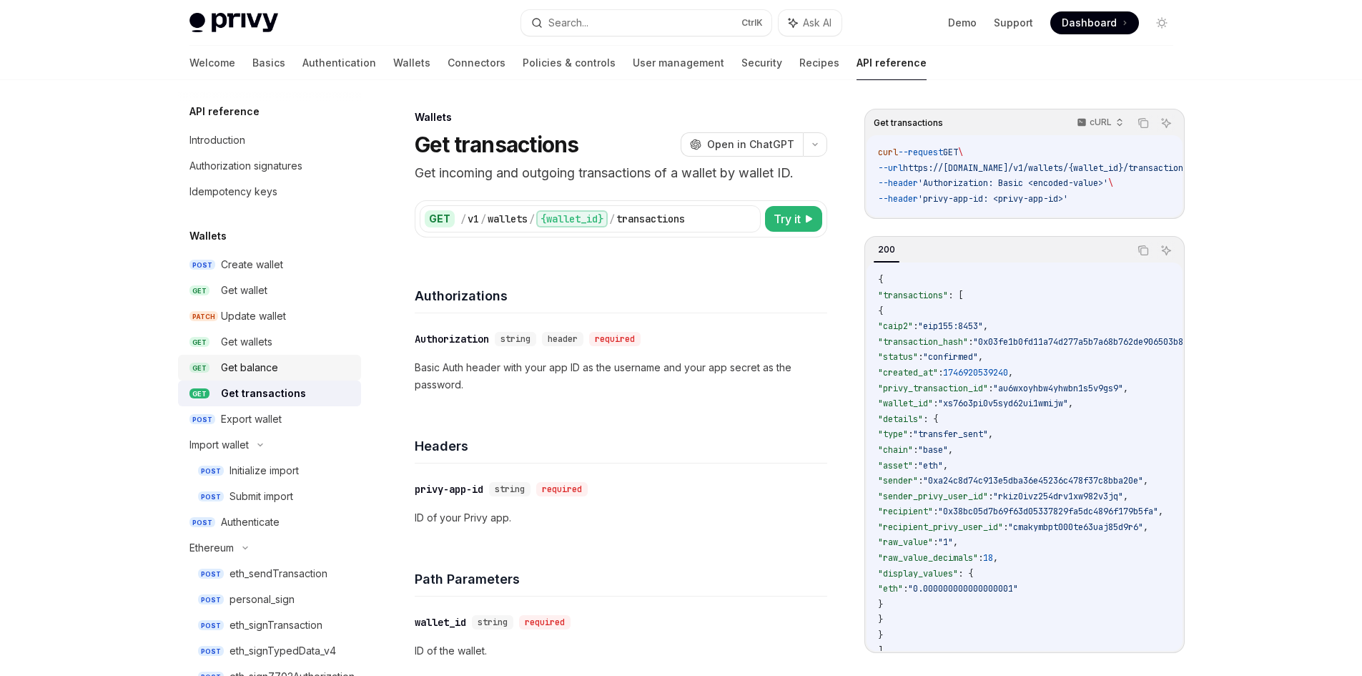
click at [265, 371] on div "Get balance" at bounding box center [249, 367] width 57 height 17
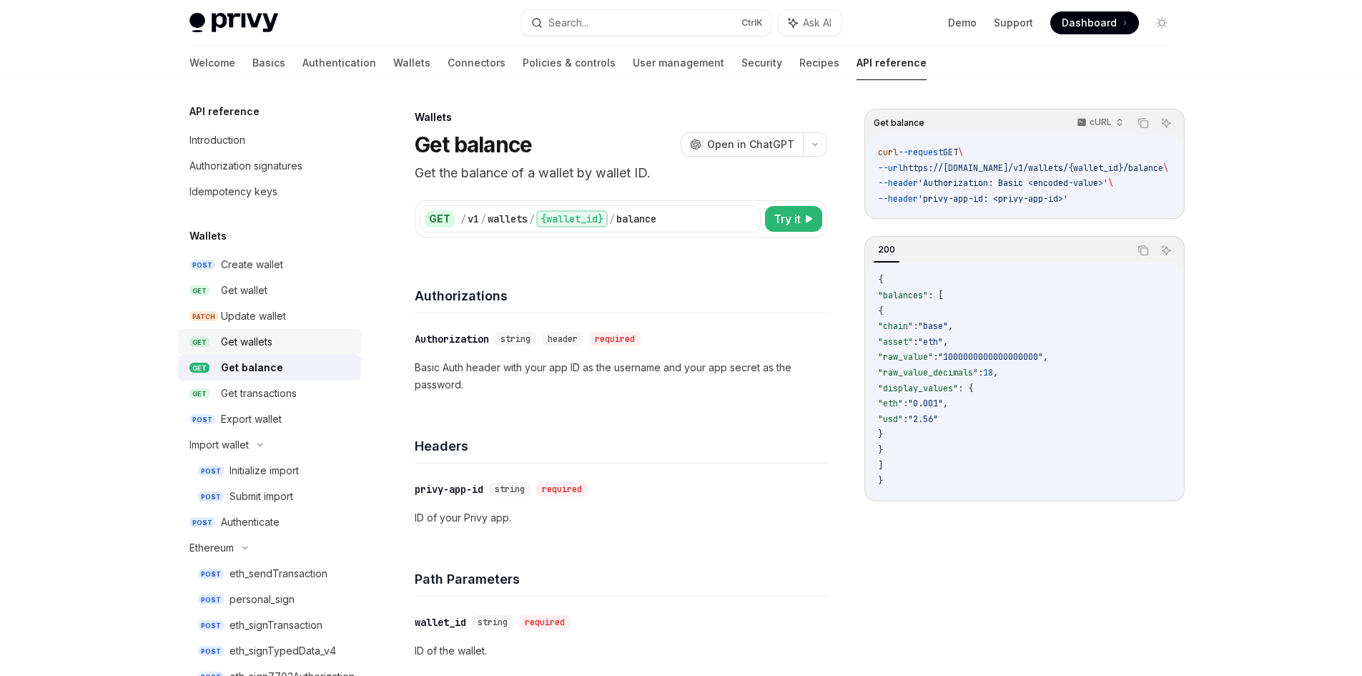
click at [266, 350] on link "GET Get wallets" at bounding box center [269, 342] width 183 height 26
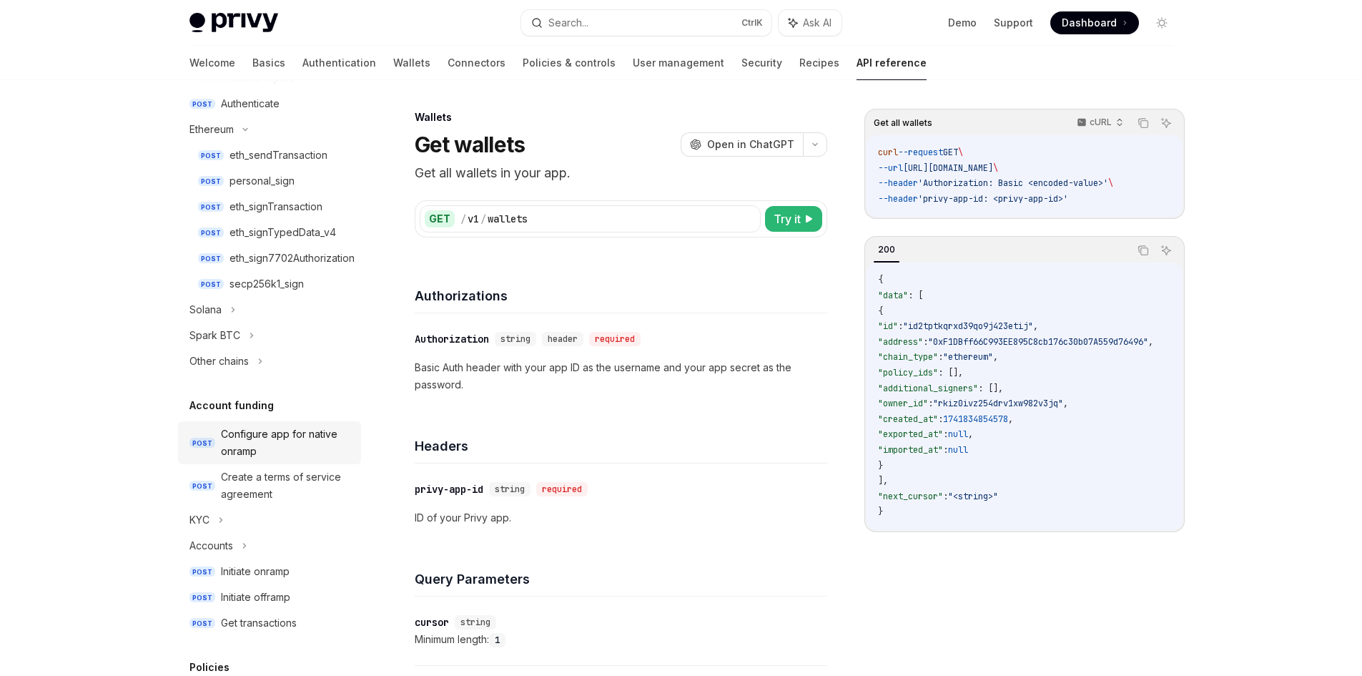
scroll to position [429, 0]
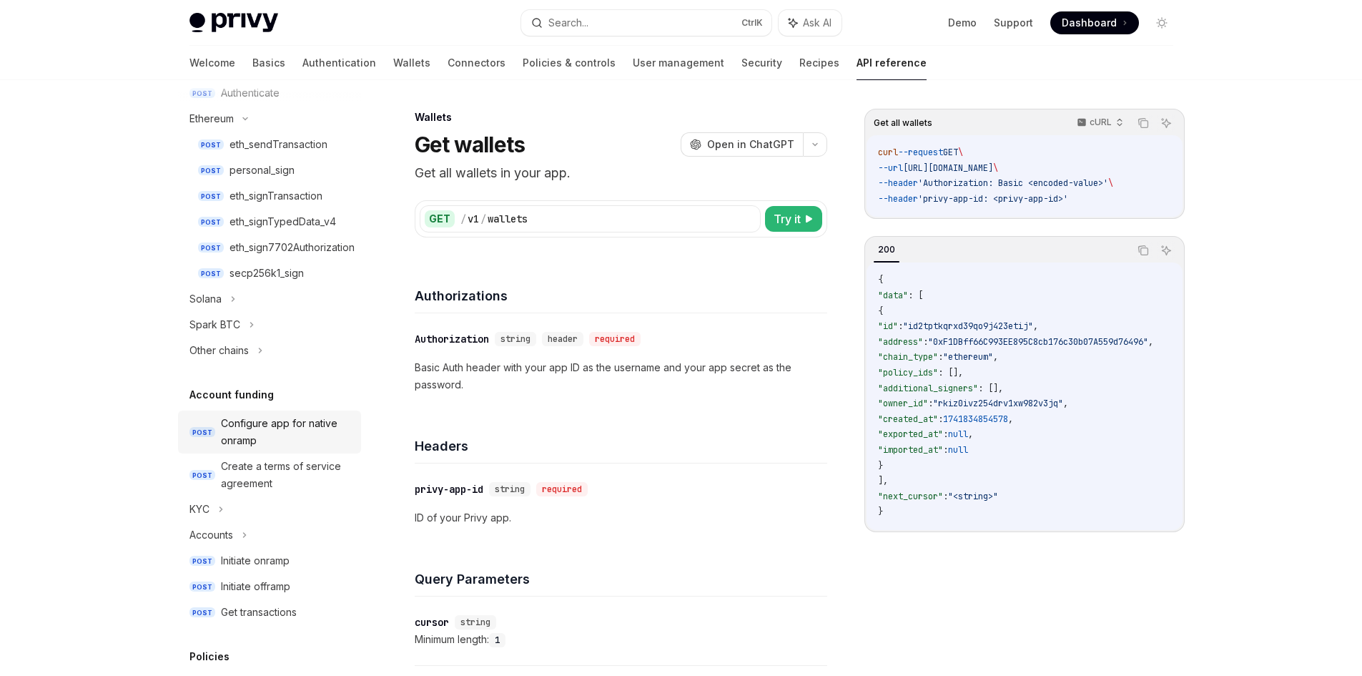
click at [275, 428] on div "Configure app for native onramp" at bounding box center [287, 432] width 132 height 34
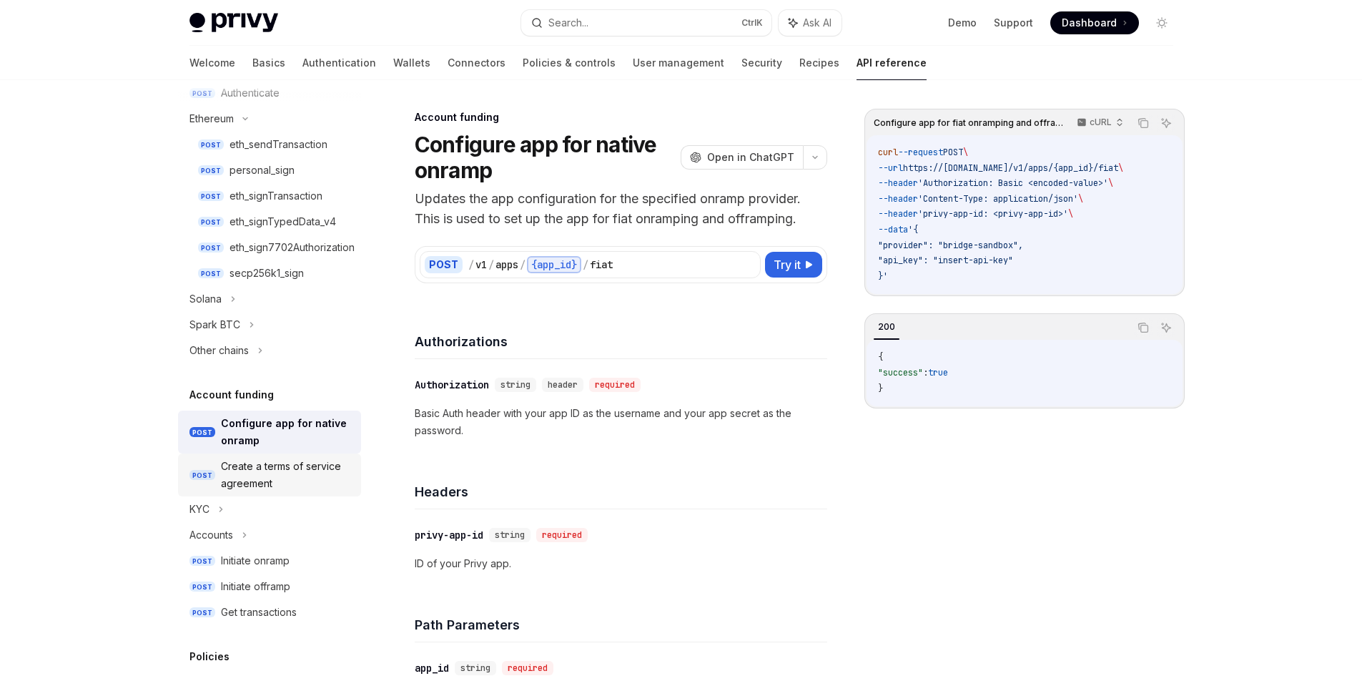
click at [275, 458] on div "Create a terms of service agreement" at bounding box center [287, 475] width 132 height 34
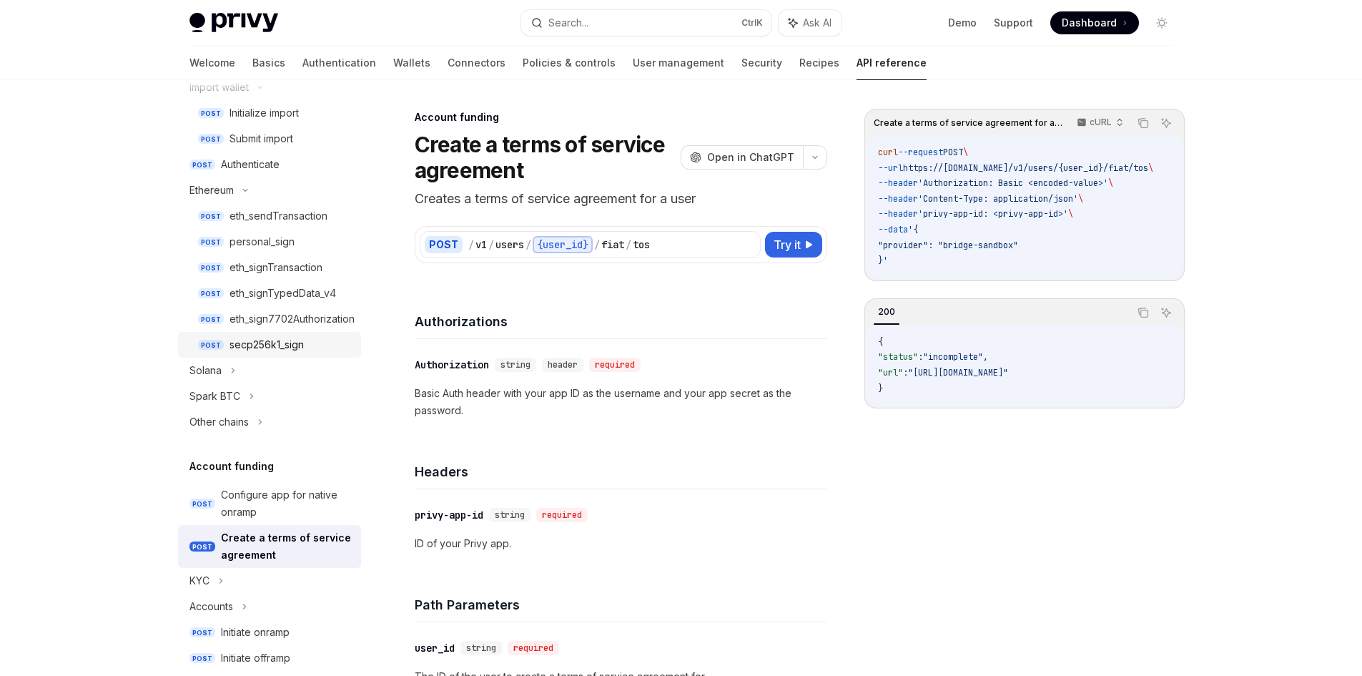
click at [267, 345] on div "secp256k1_sign" at bounding box center [267, 344] width 74 height 17
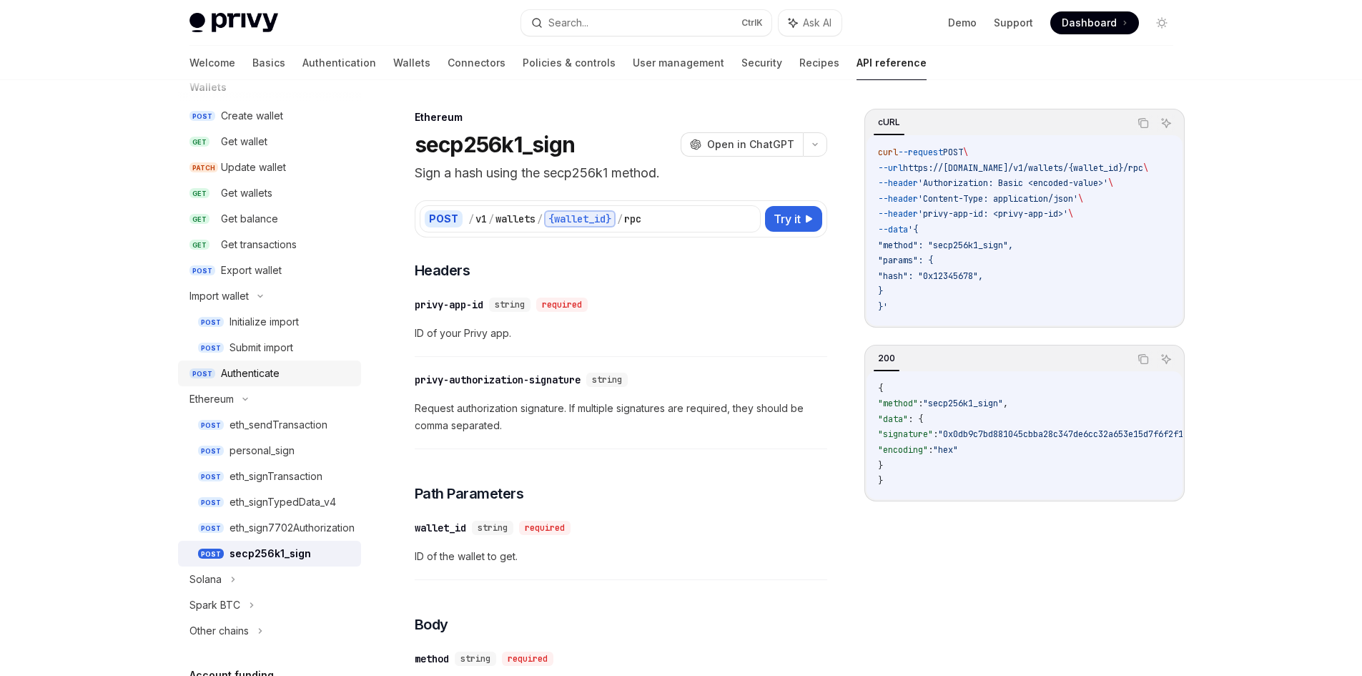
scroll to position [143, 0]
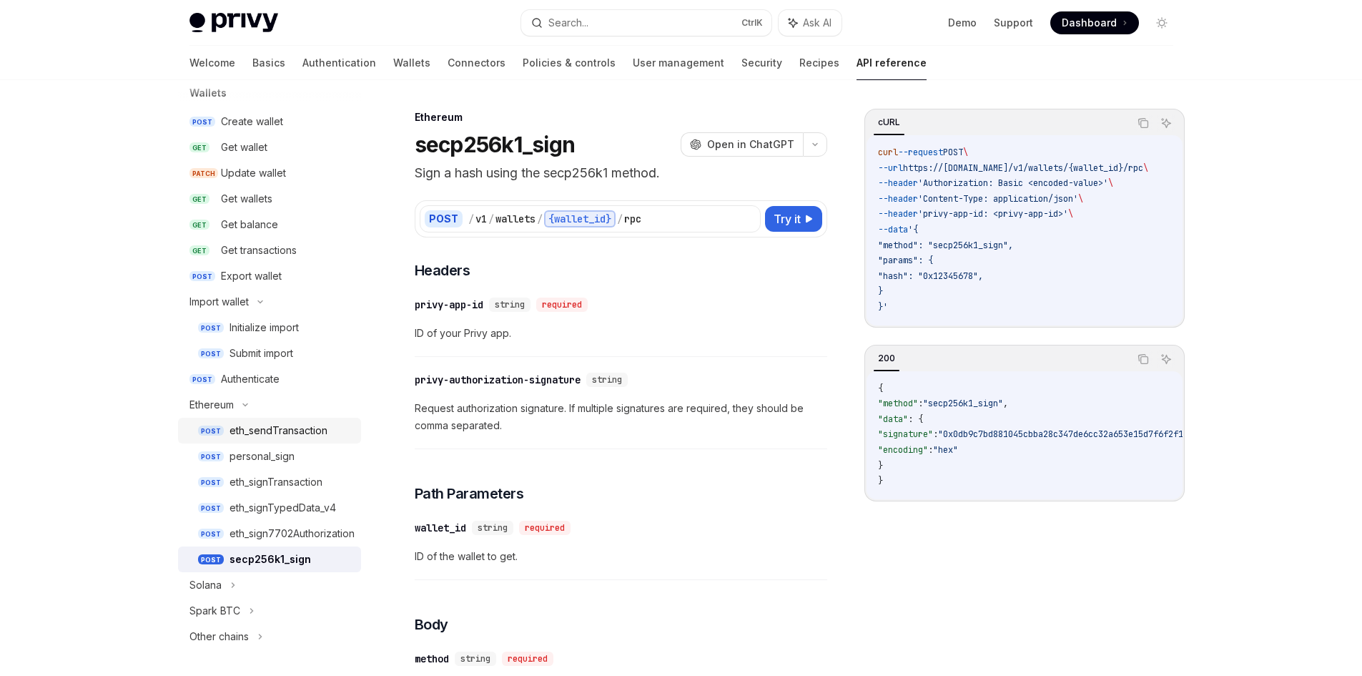
click at [265, 437] on div "eth_sendTransaction" at bounding box center [279, 430] width 98 height 17
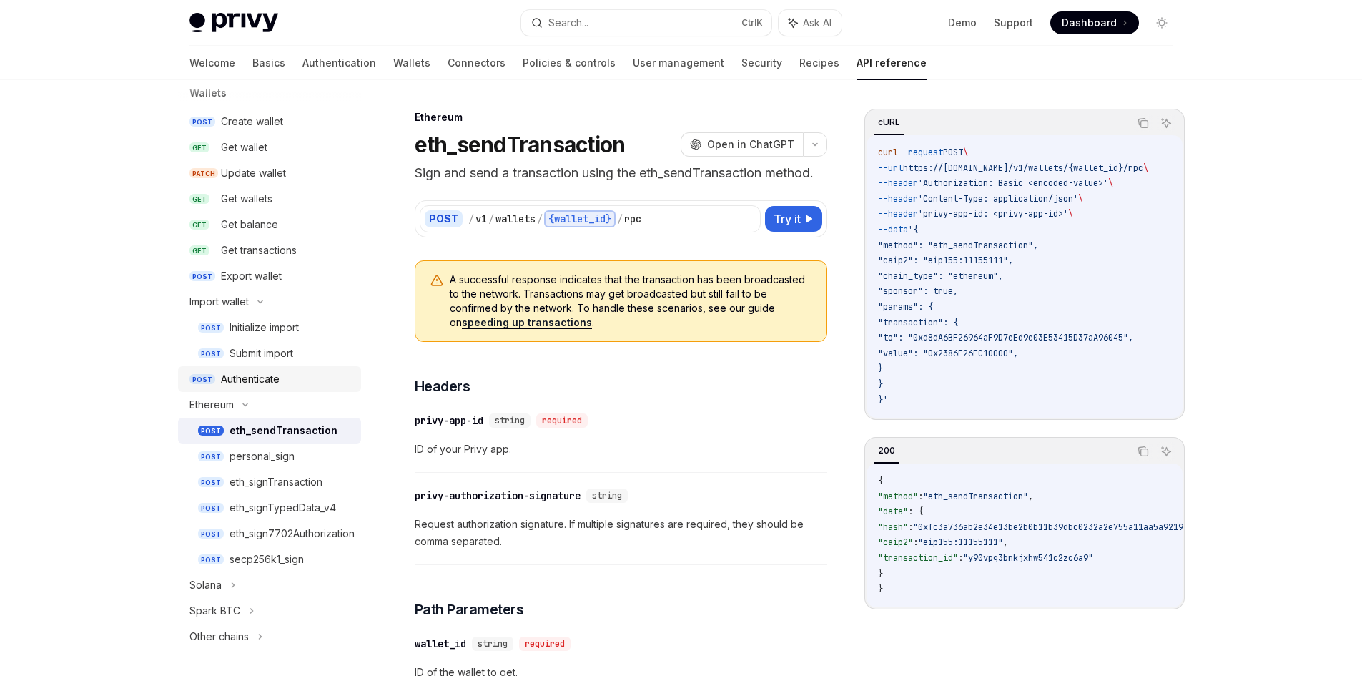
click at [250, 380] on div "Authenticate" at bounding box center [250, 378] width 59 height 17
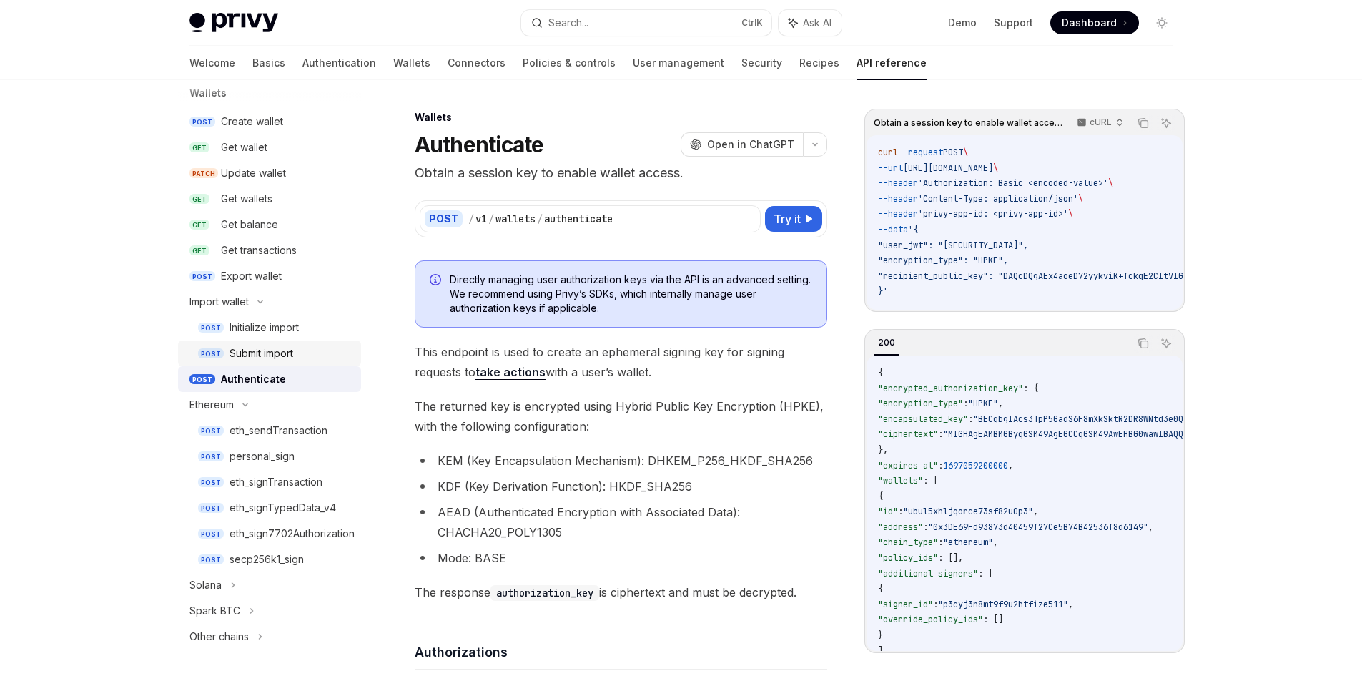
click at [264, 356] on div "Submit import" at bounding box center [262, 353] width 64 height 17
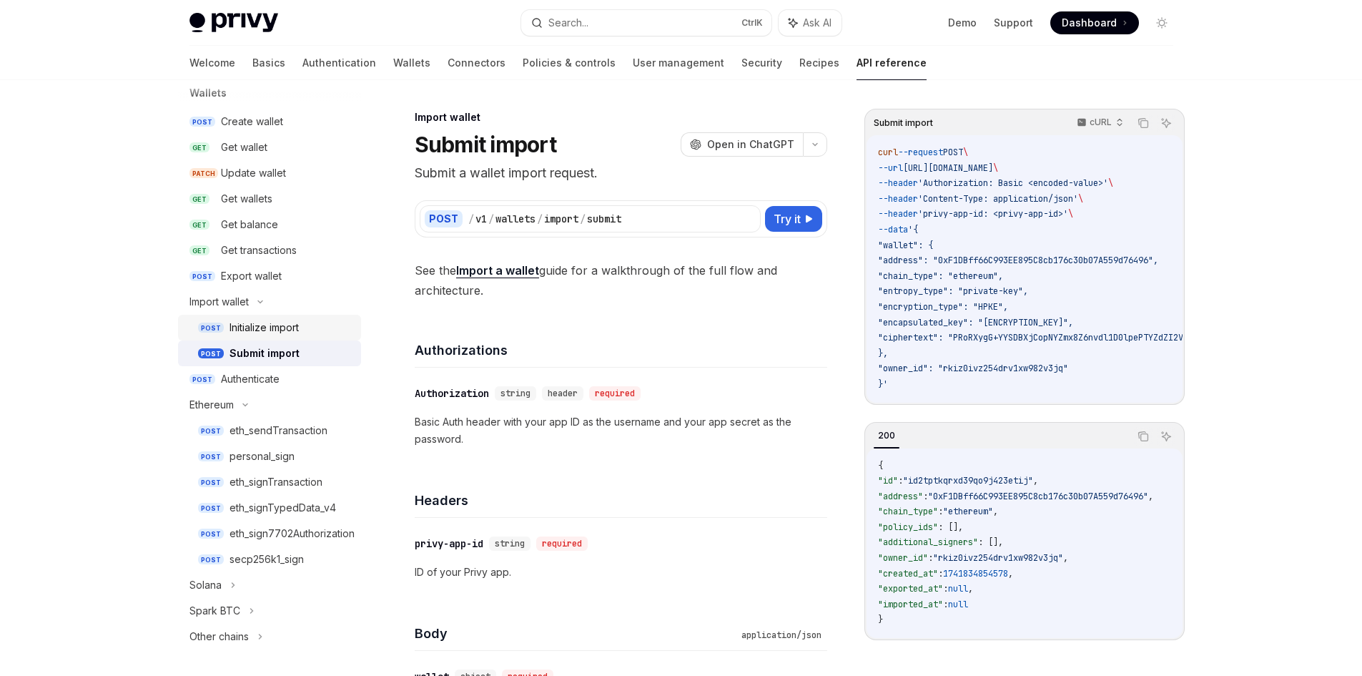
click at [284, 323] on div "Initialize import" at bounding box center [264, 327] width 69 height 17
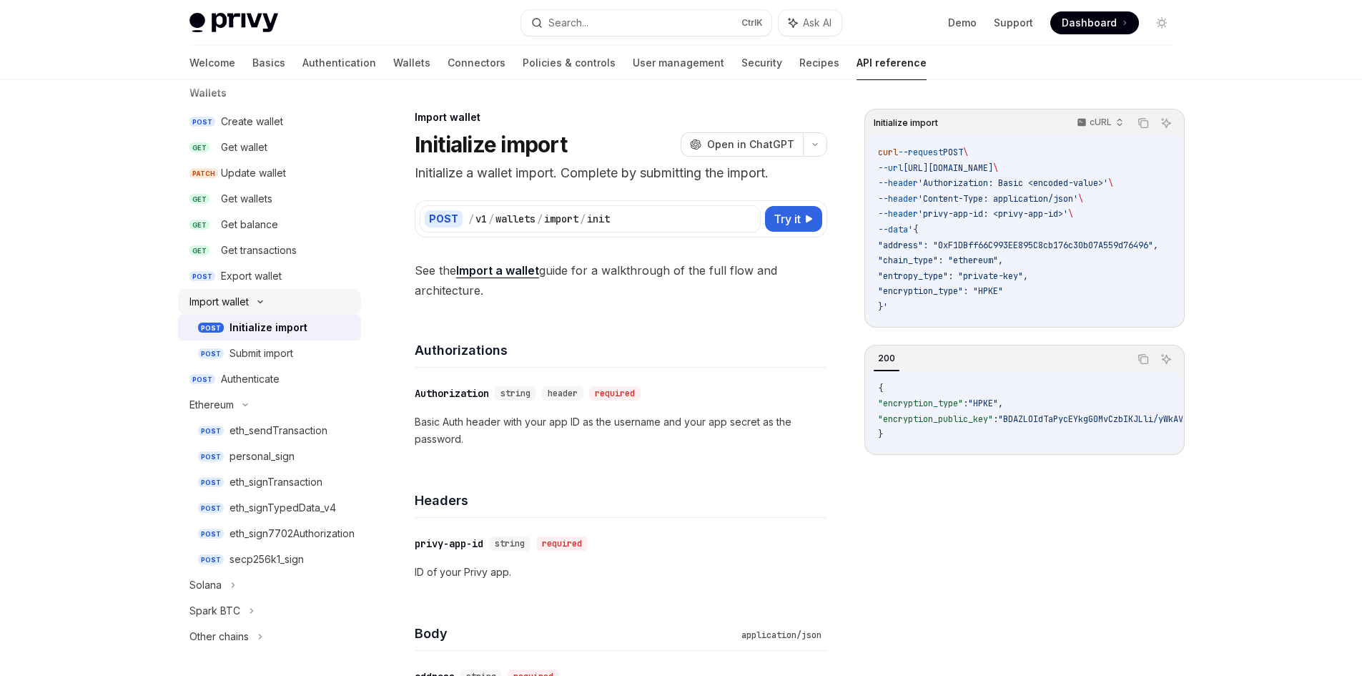
click at [265, 301] on icon at bounding box center [260, 302] width 17 height 6
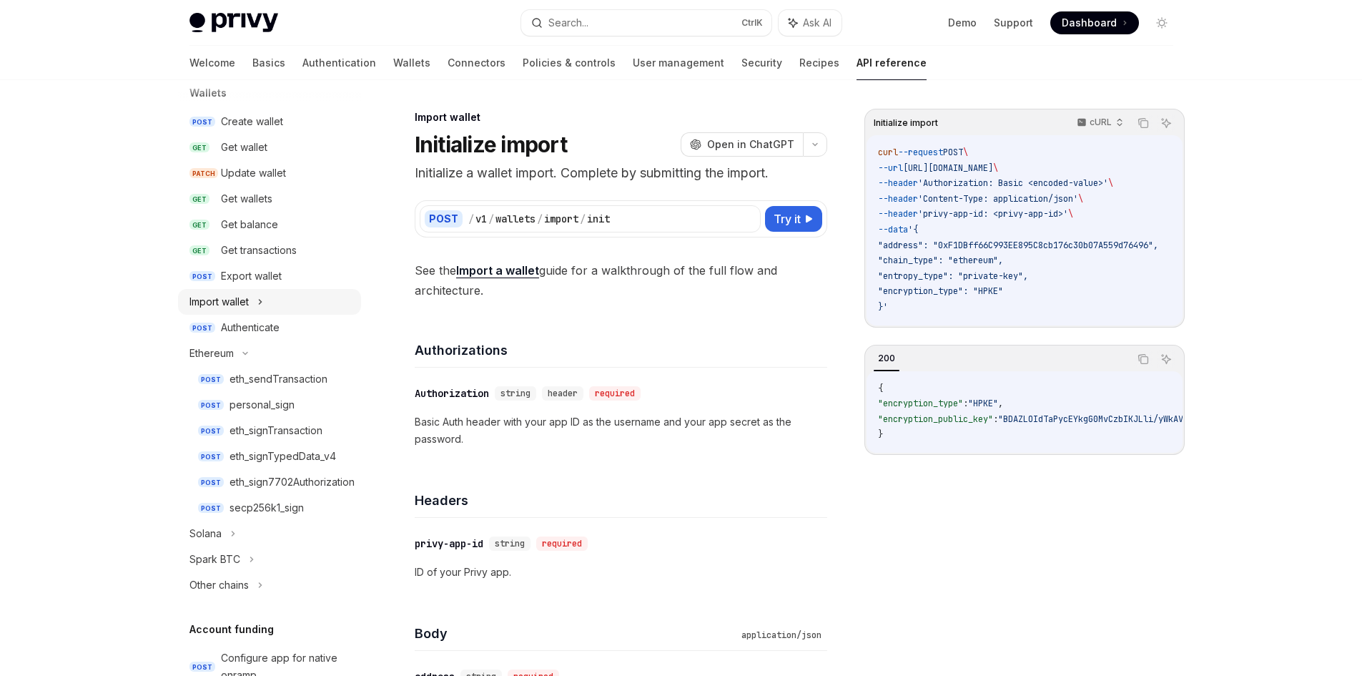
click at [265, 301] on div "Import wallet" at bounding box center [269, 302] width 183 height 26
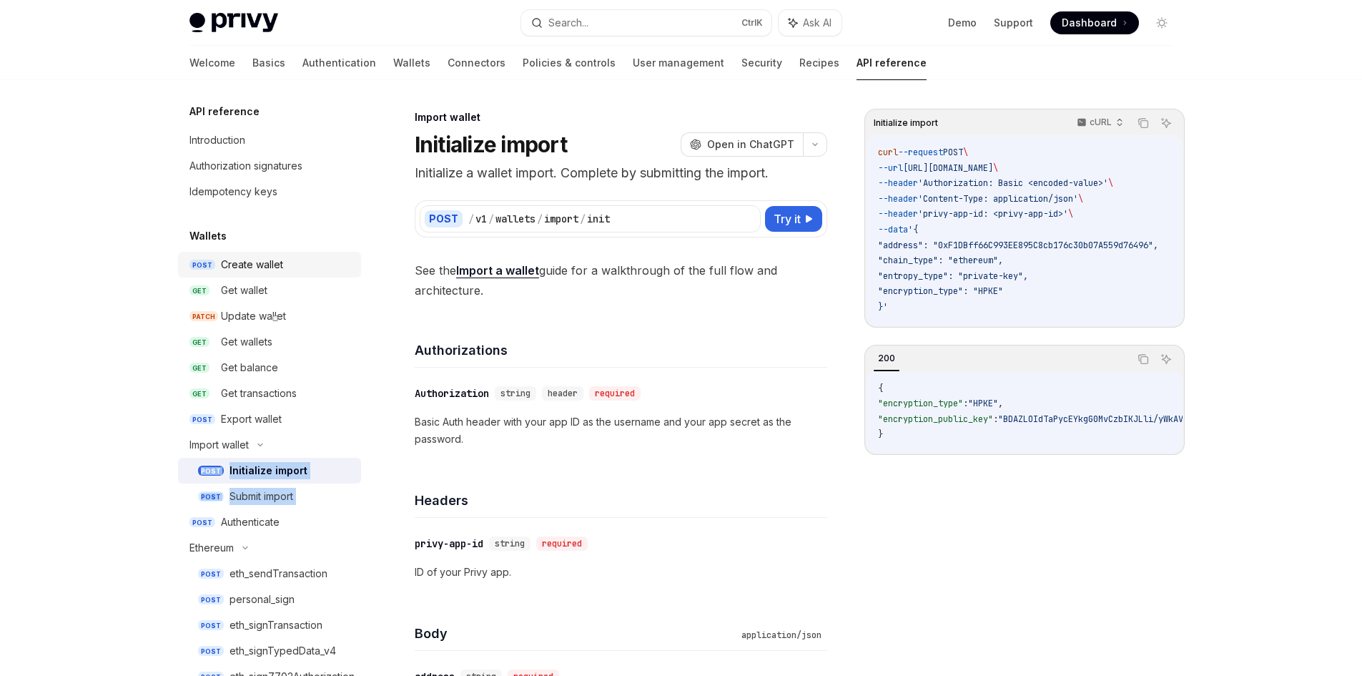
click at [270, 271] on div "Create wallet" at bounding box center [252, 264] width 62 height 17
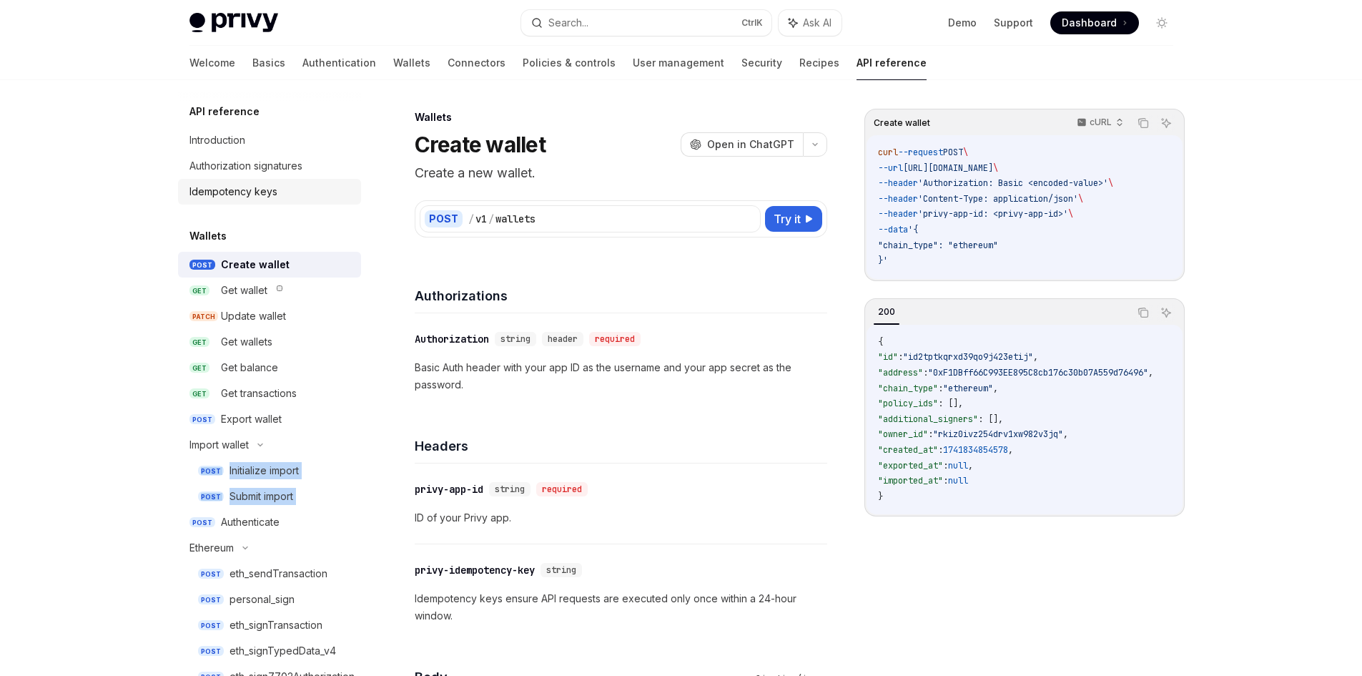
click at [257, 191] on div "Idempotency keys" at bounding box center [234, 191] width 88 height 17
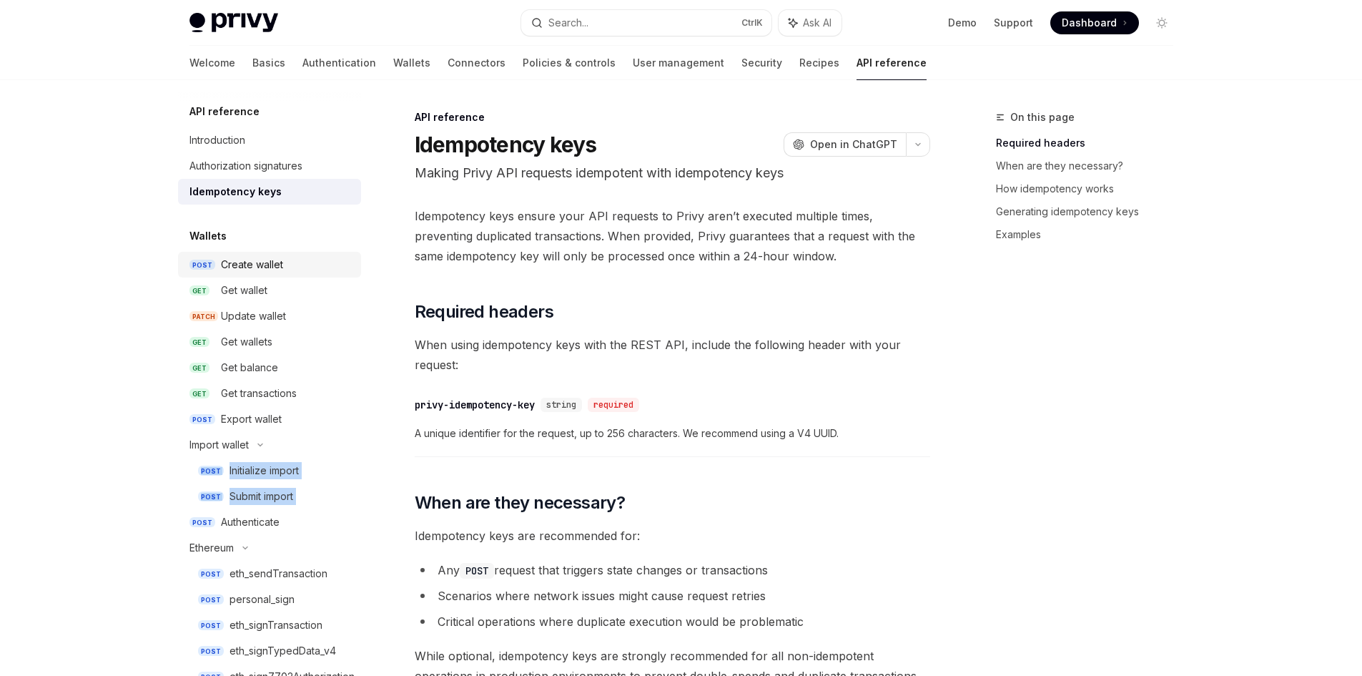
click at [252, 262] on div "Create wallet" at bounding box center [252, 264] width 62 height 17
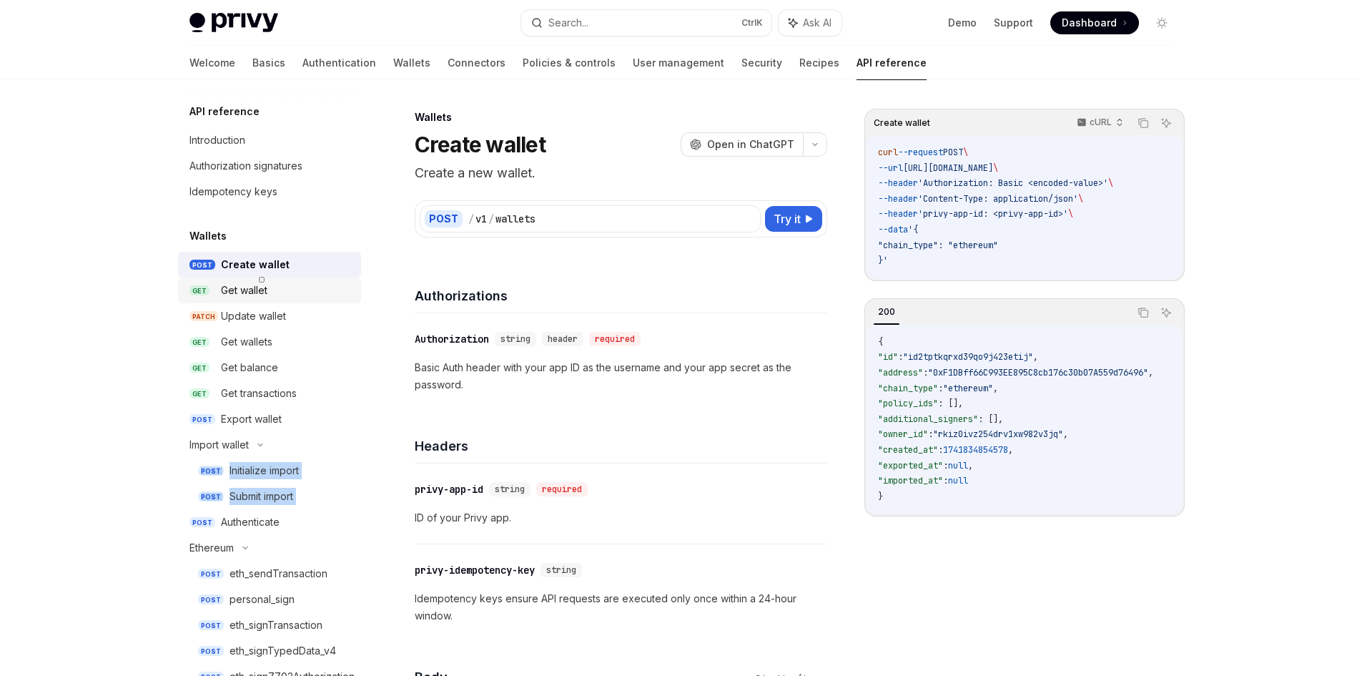
click at [247, 290] on div "Get wallet" at bounding box center [244, 290] width 46 height 17
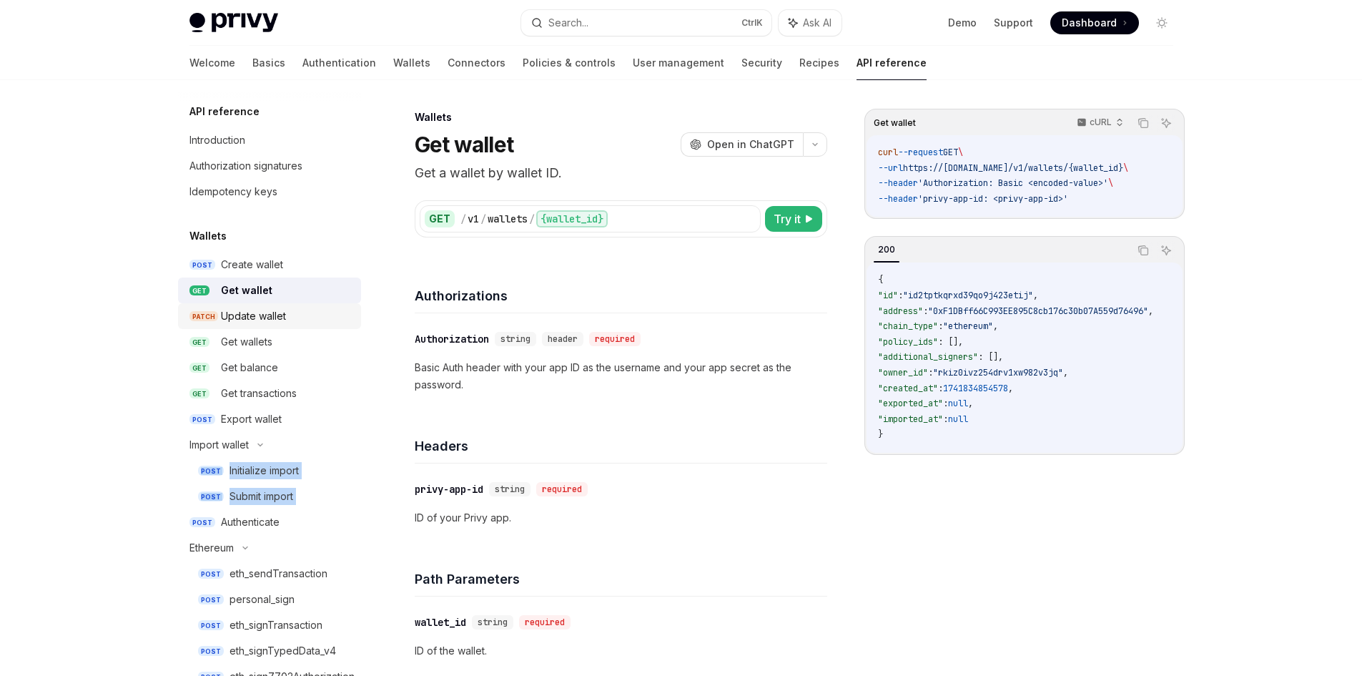
click at [257, 318] on div "Update wallet" at bounding box center [253, 316] width 65 height 17
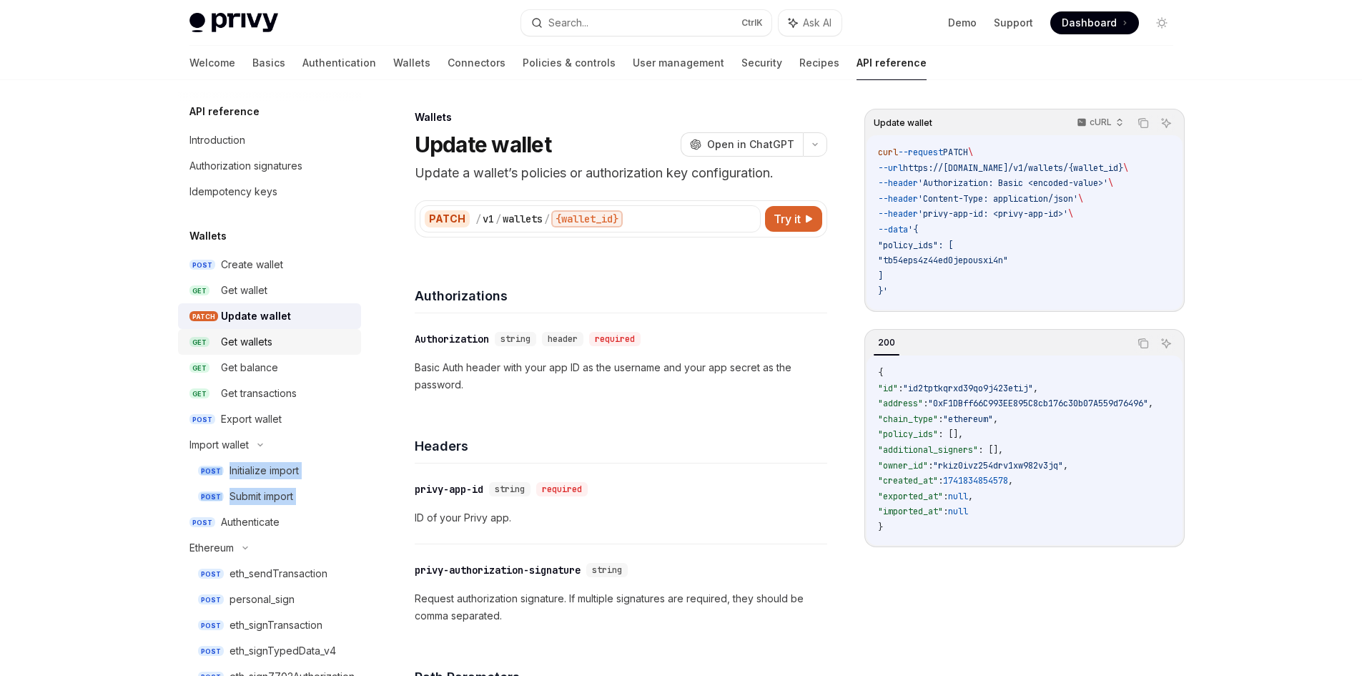
click at [260, 346] on div "Get wallets" at bounding box center [246, 341] width 51 height 17
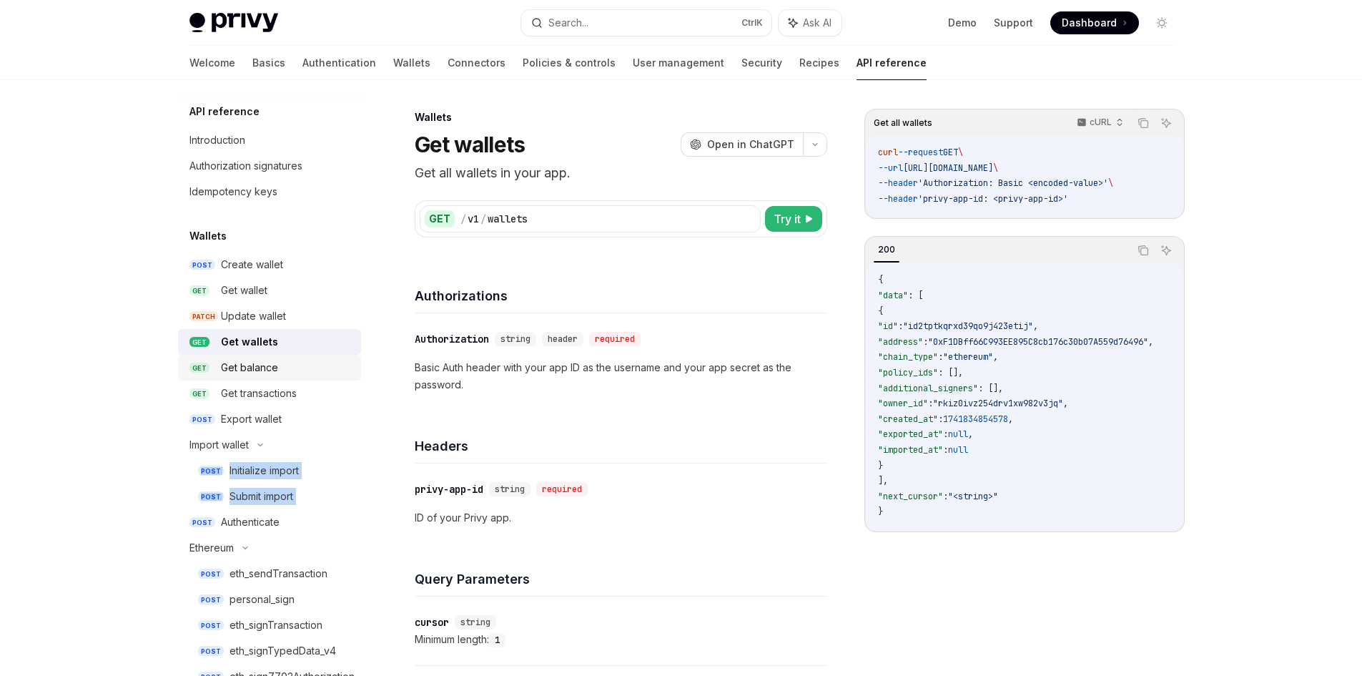
click at [256, 369] on div "Get balance" at bounding box center [249, 367] width 57 height 17
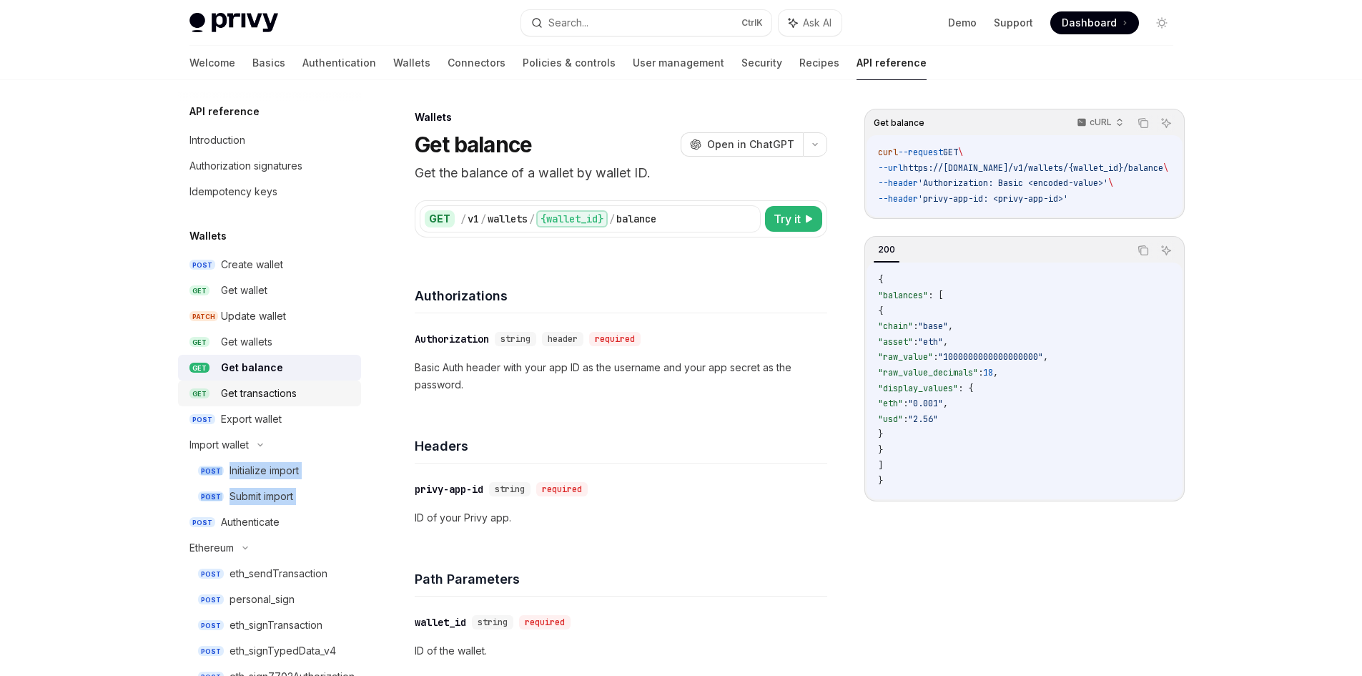
click at [253, 394] on div "Get transactions" at bounding box center [259, 393] width 76 height 17
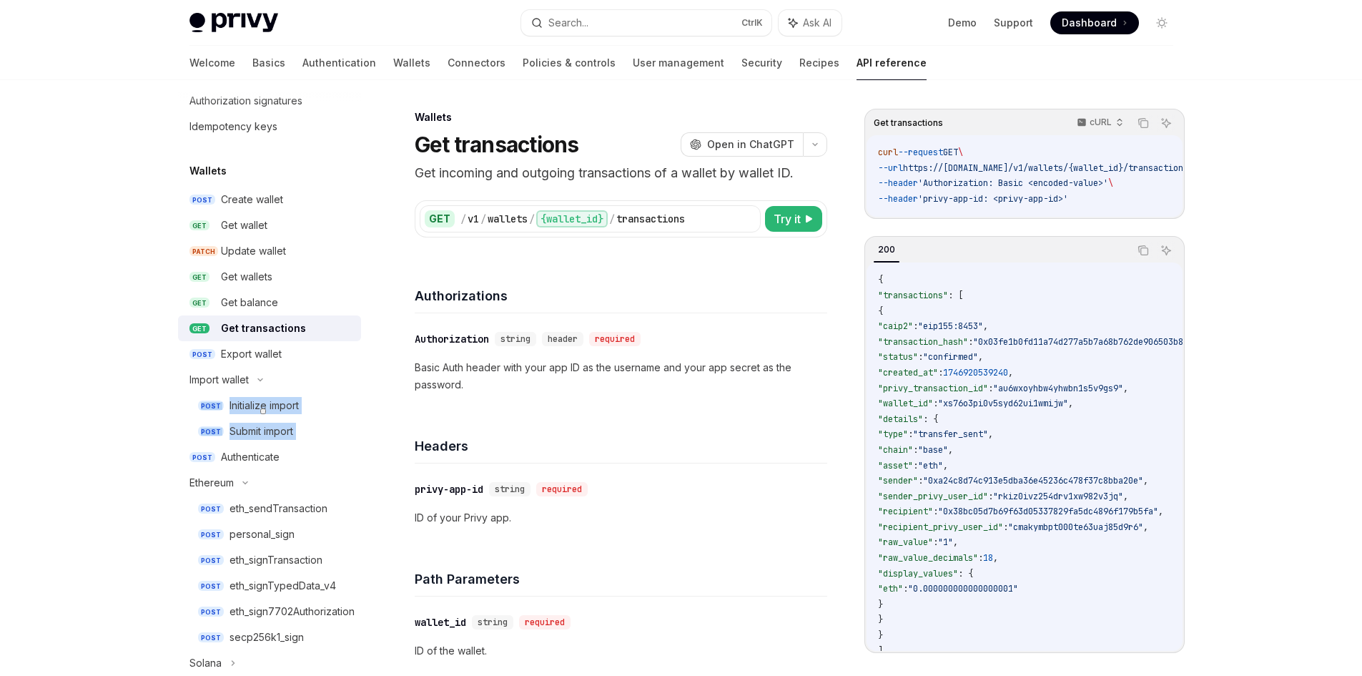
scroll to position [72, 0]
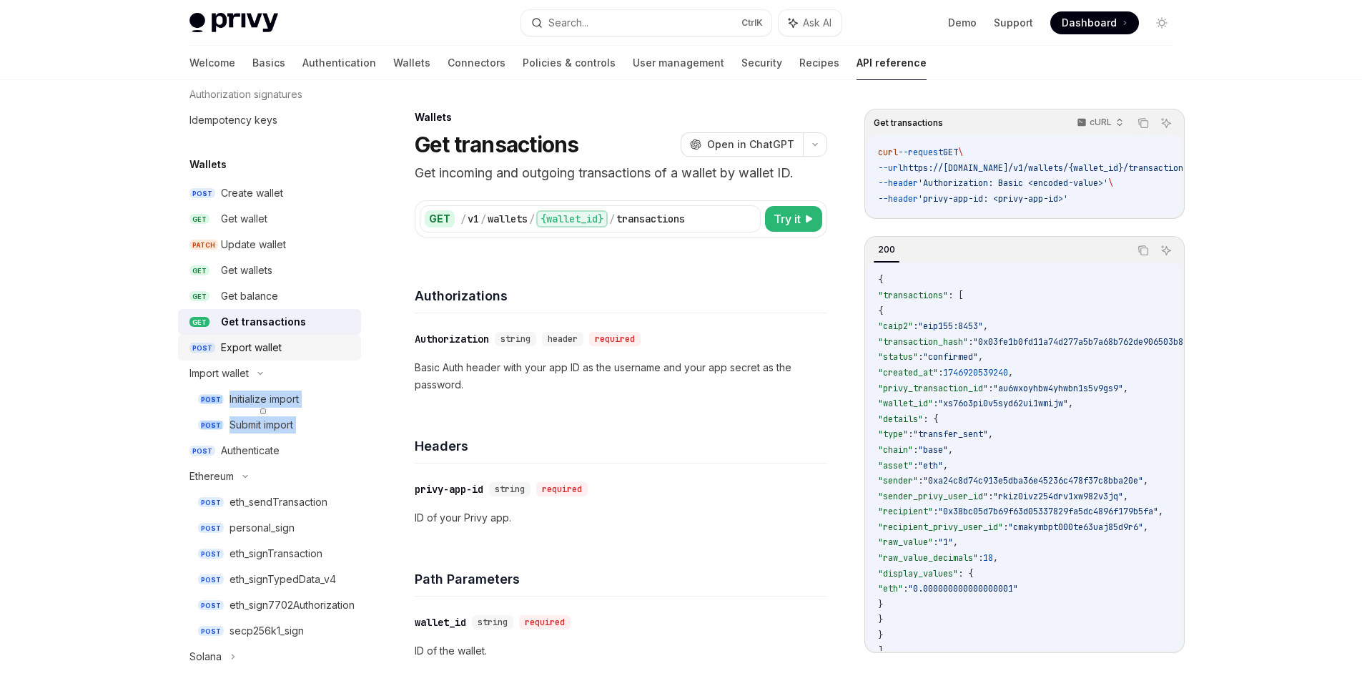
click at [230, 342] on div "Export wallet" at bounding box center [251, 347] width 61 height 17
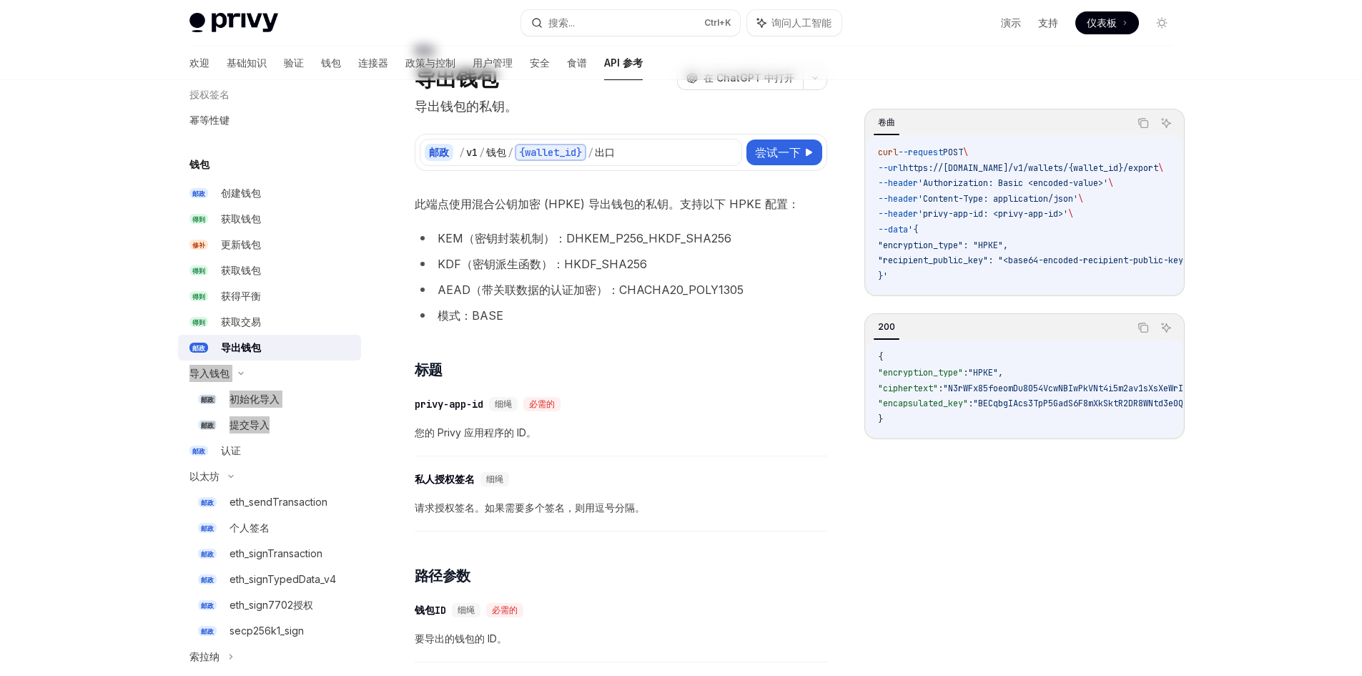
scroll to position [72, 0]
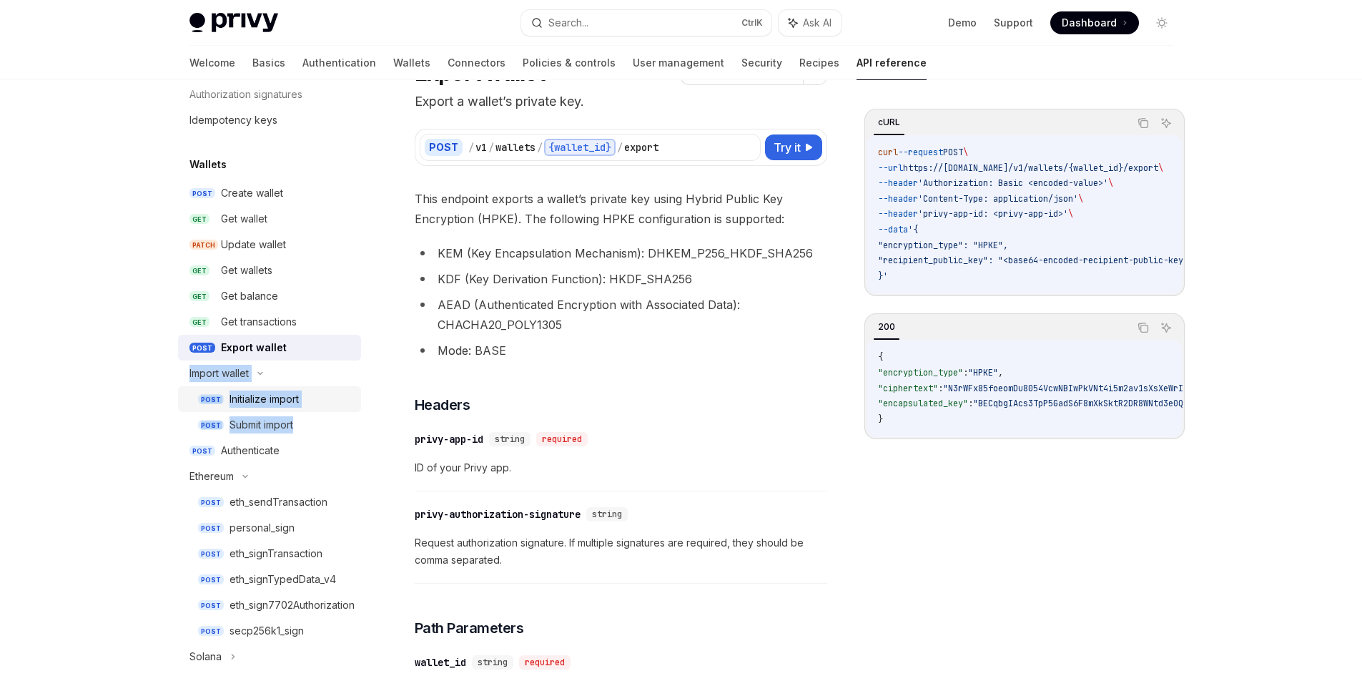
click at [277, 389] on link "POST Initialize import" at bounding box center [269, 399] width 183 height 26
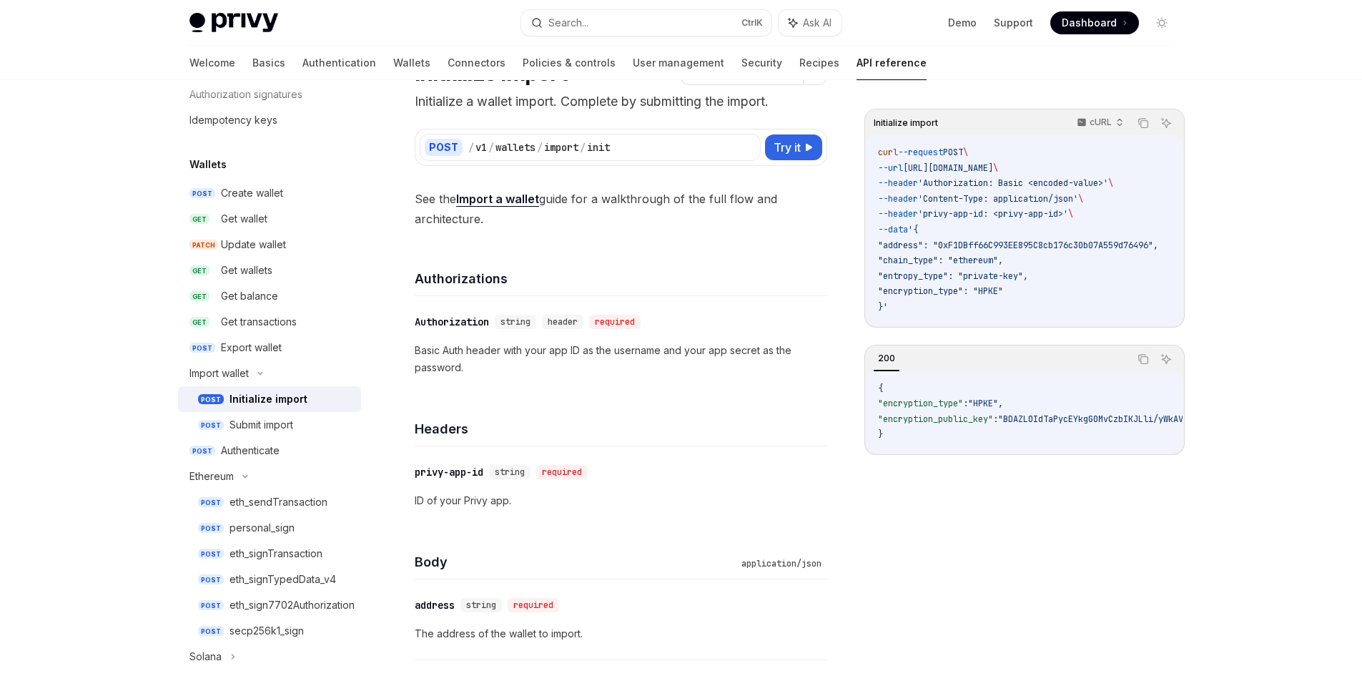
click at [521, 344] on p "Basic Auth header with your app ID as the username and your app secret as the p…" at bounding box center [621, 359] width 413 height 34
click at [279, 421] on div "Submit import" at bounding box center [262, 424] width 64 height 17
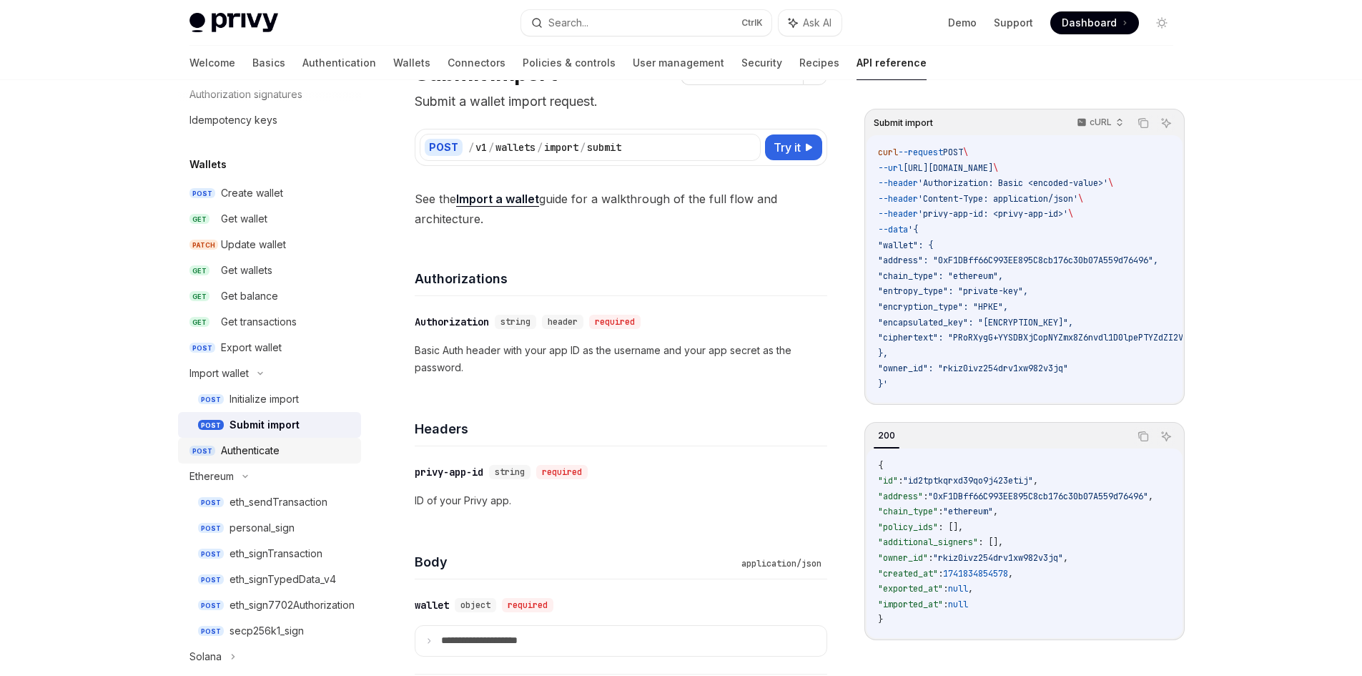
click at [237, 460] on link "POST Authenticate" at bounding box center [269, 451] width 183 height 26
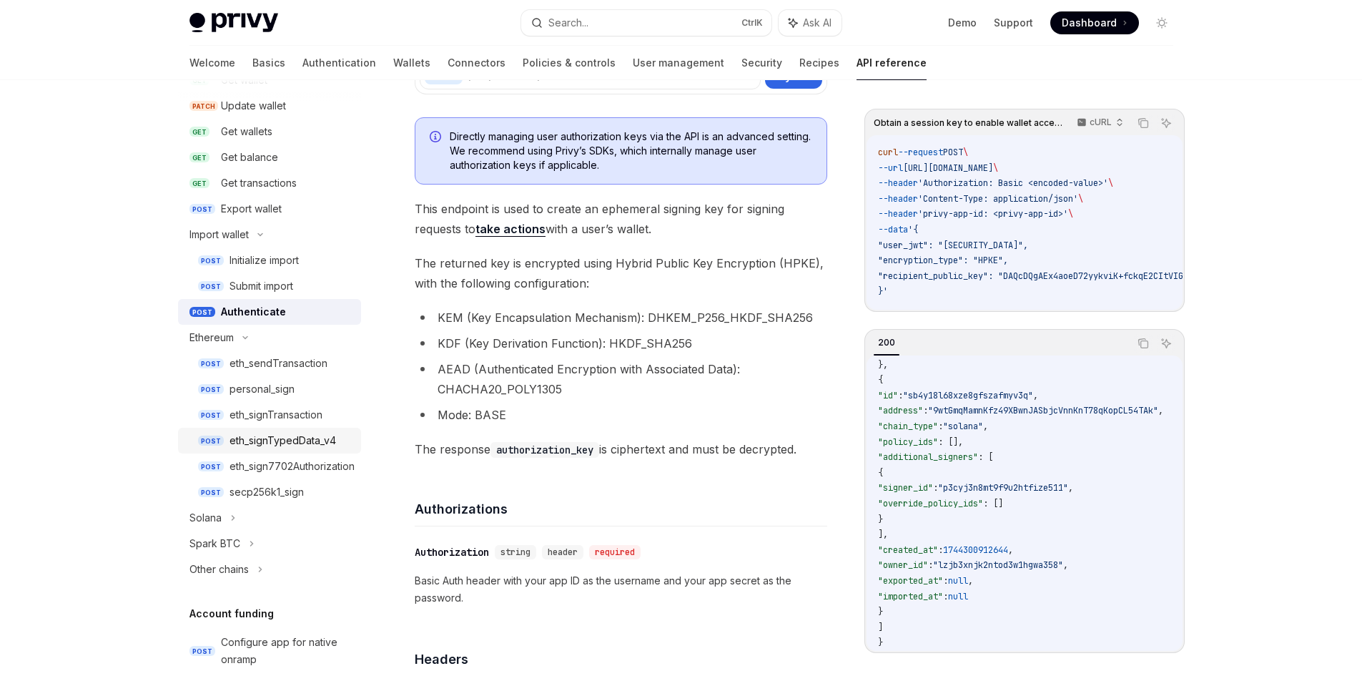
scroll to position [215, 0]
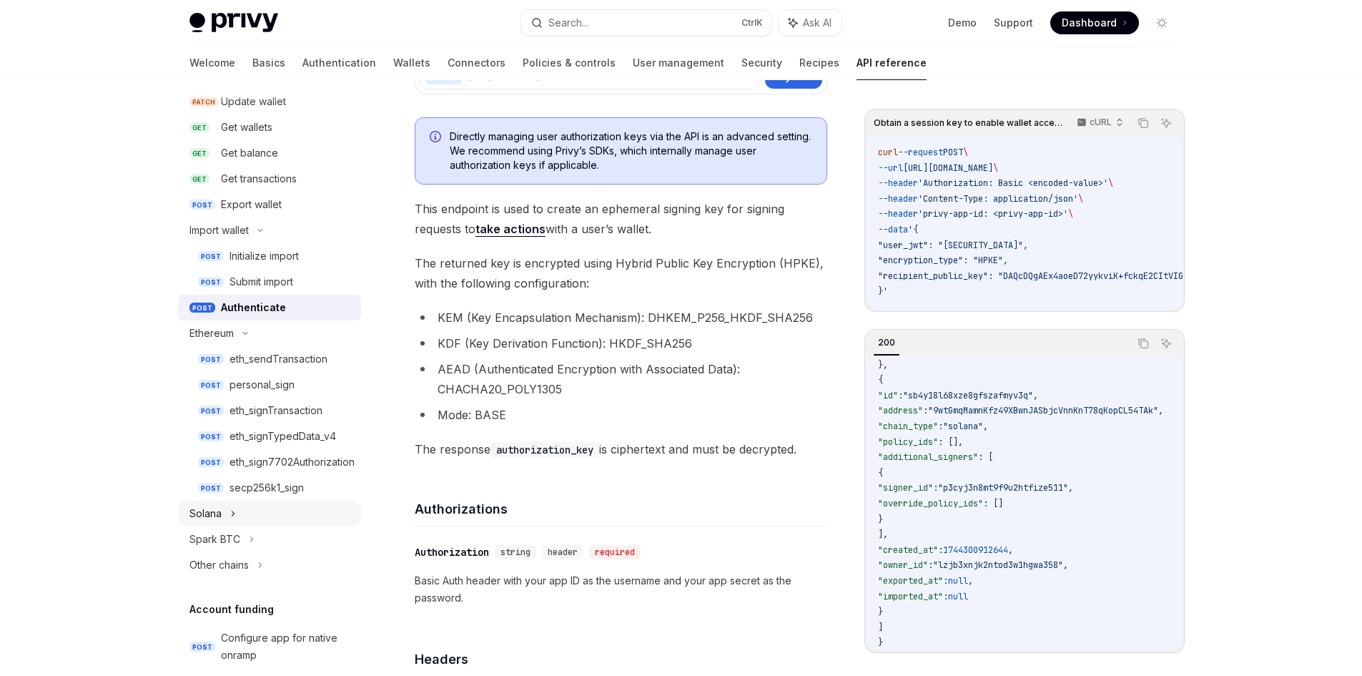
click at [221, 508] on div "Solana" at bounding box center [206, 513] width 32 height 17
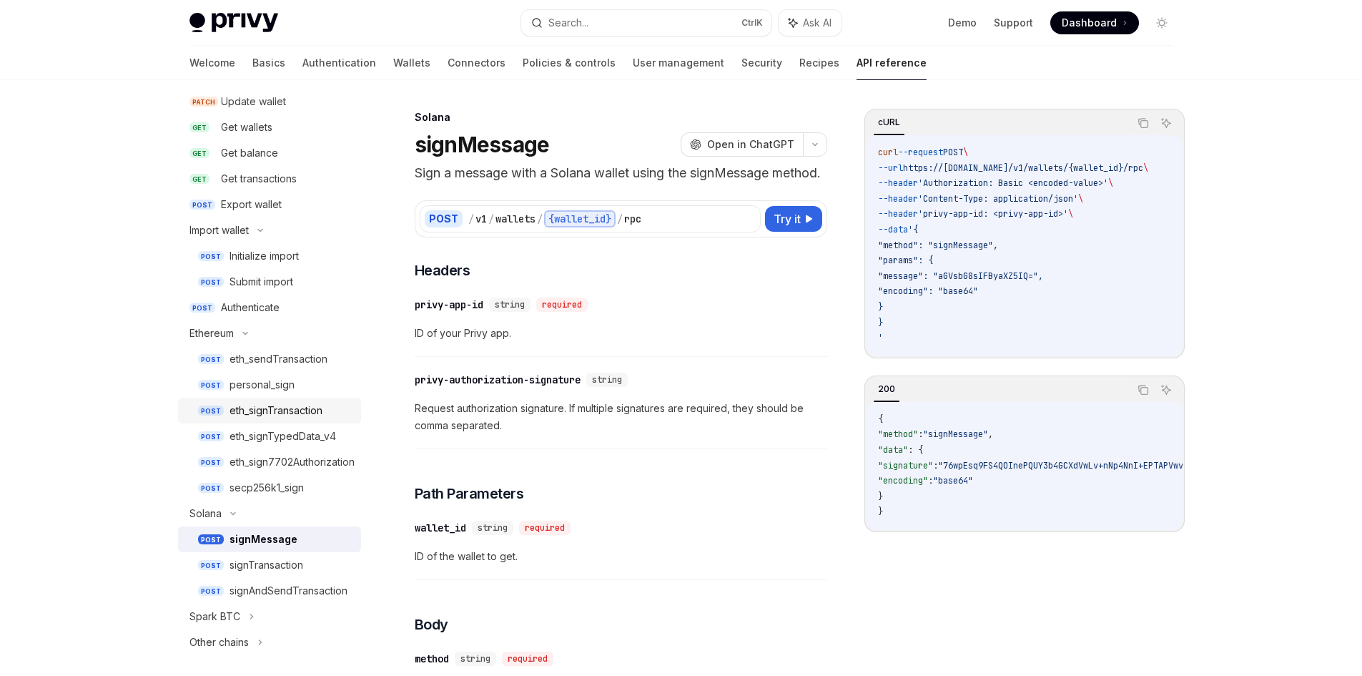
click at [269, 423] on link "POST eth_signTransaction" at bounding box center [269, 411] width 183 height 26
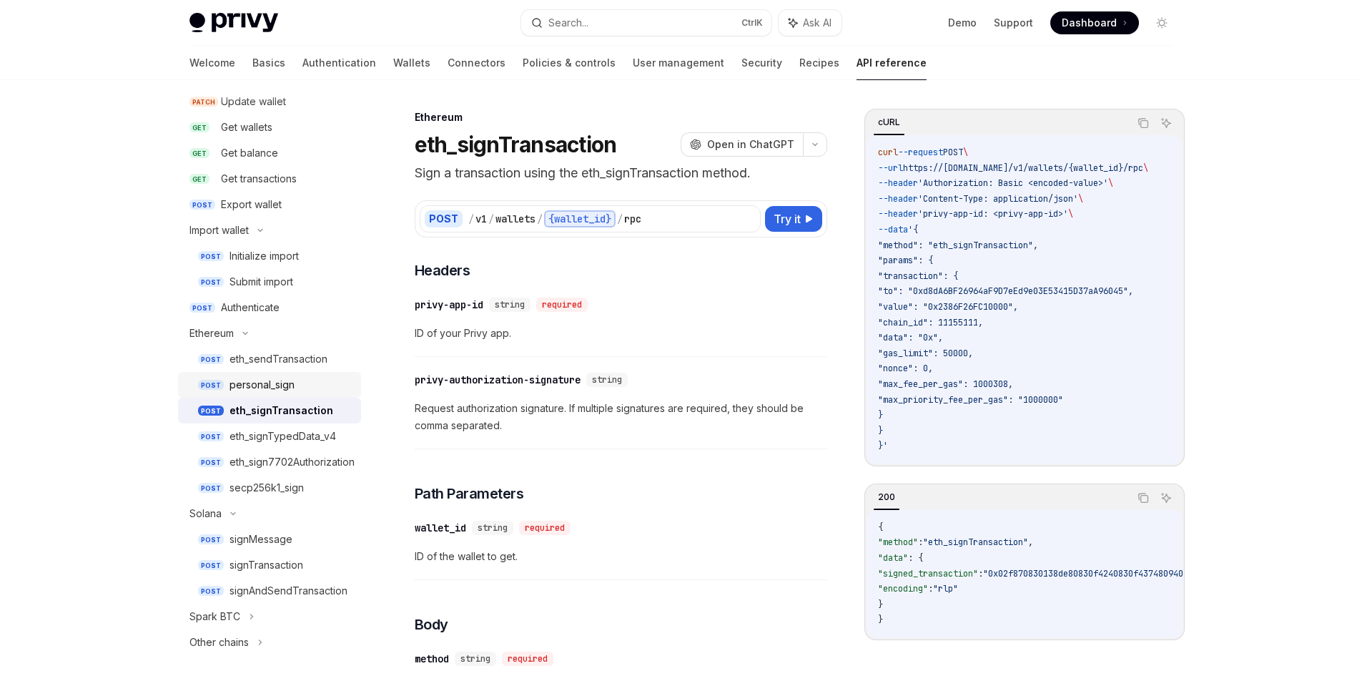
click at [276, 390] on div "personal_sign" at bounding box center [262, 384] width 65 height 17
click at [270, 383] on div "personal_sign" at bounding box center [262, 384] width 65 height 17
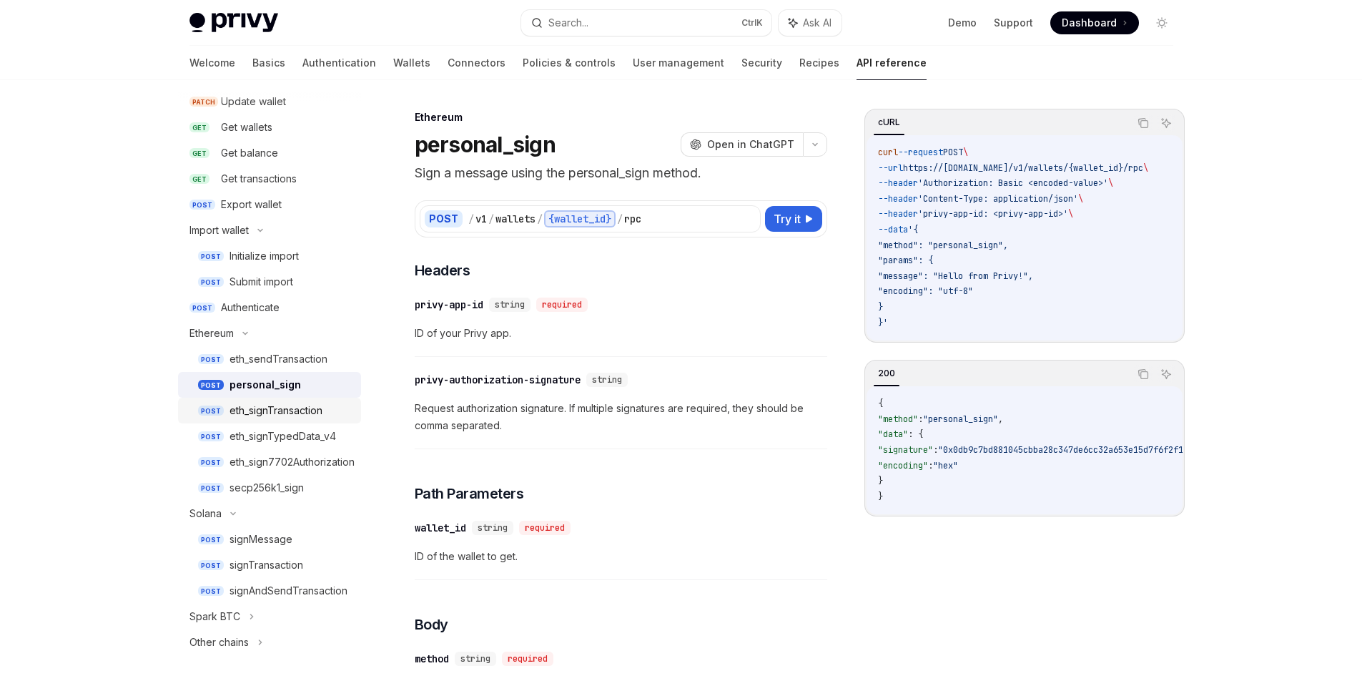
click at [268, 403] on div "eth_signTransaction" at bounding box center [276, 410] width 93 height 17
type textarea "*"
